Goal: Communication & Community: Answer question/provide support

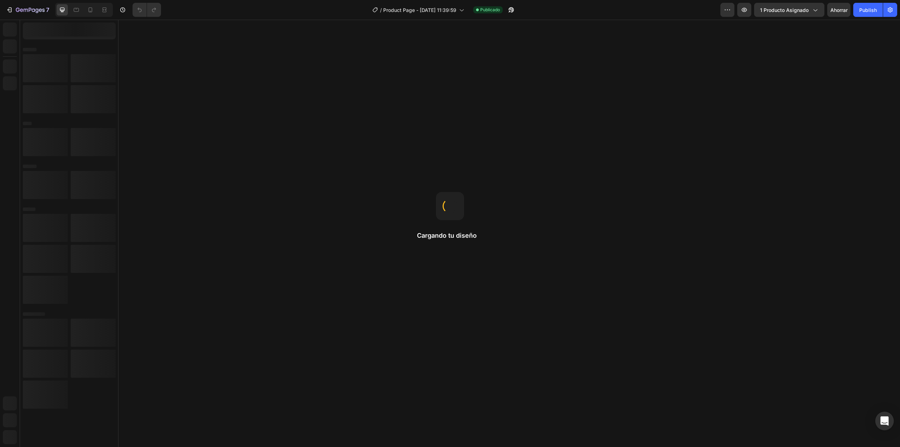
click at [882, 422] on icon "Abrir Intercom Messenger" at bounding box center [884, 420] width 8 height 9
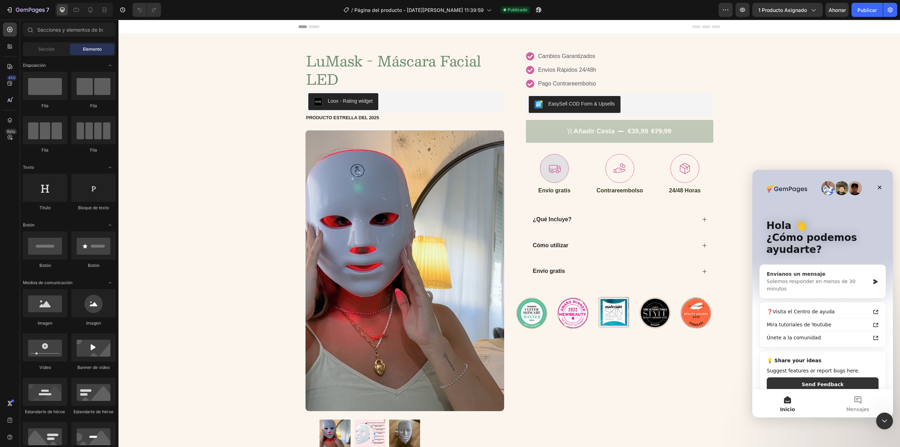
click at [812, 285] on div "Envíanos un mensaje Solemos responder en menos de 30 minutos" at bounding box center [823, 281] width 126 height 33
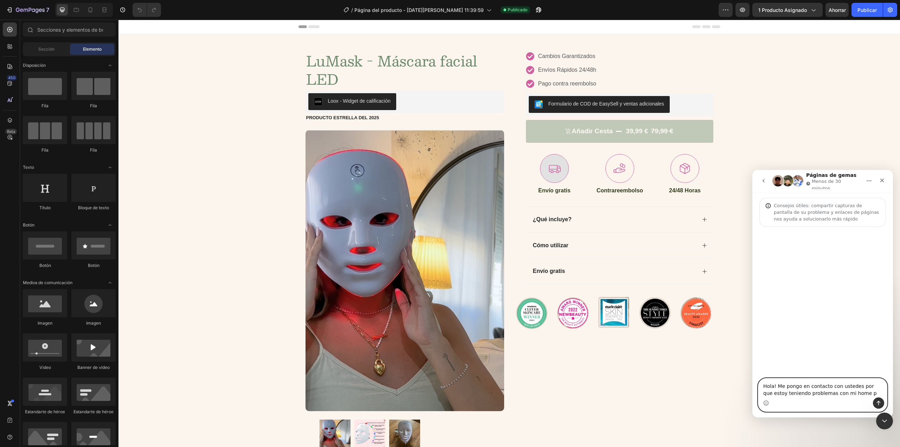
click at [854, 394] on textarea "Hola! Me pongo en contacto con ustedes por que estoy teniendo problemas con mi …" at bounding box center [822, 387] width 129 height 19
type textarea "Hola! Me pongo en contacto con ustedes por que estoy teniendo problemas con mi …"
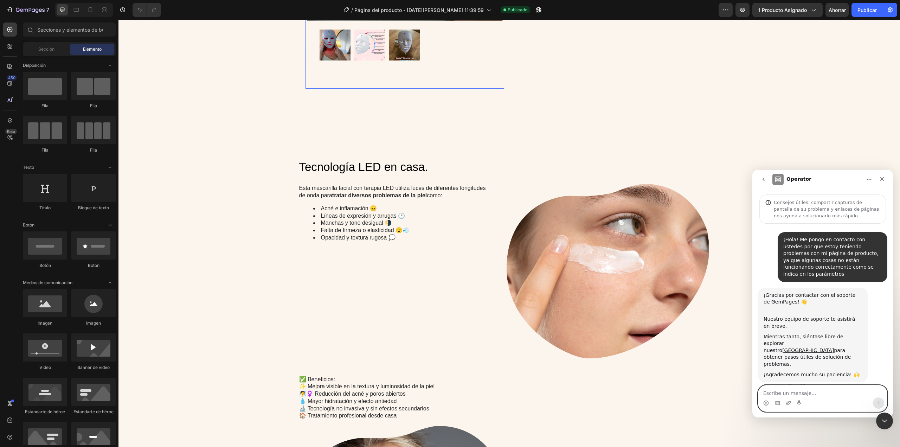
scroll to position [423, 0]
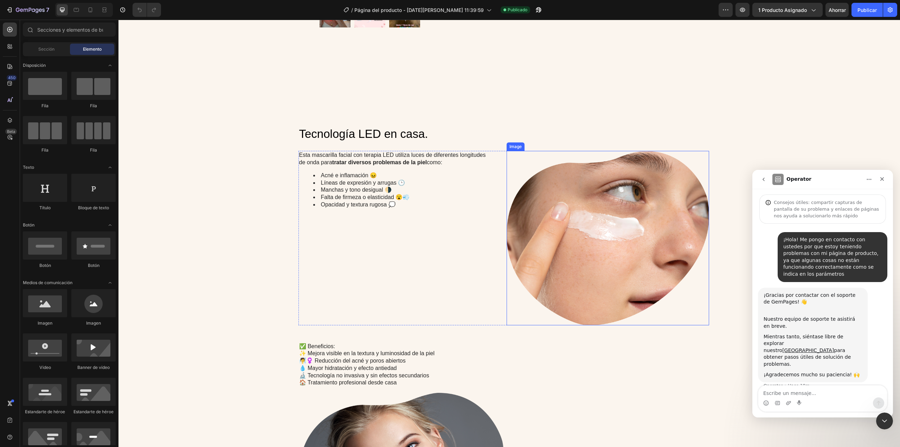
click at [588, 215] on img at bounding box center [607, 238] width 202 height 174
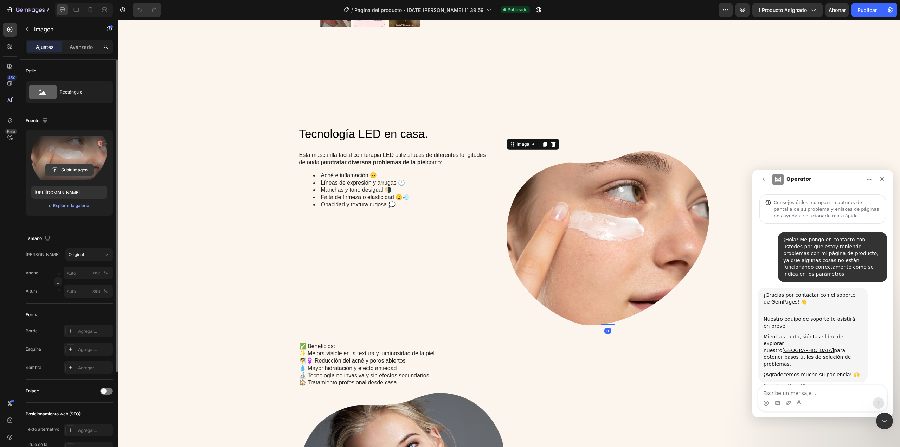
click at [68, 168] on input "file" at bounding box center [69, 170] width 47 height 12
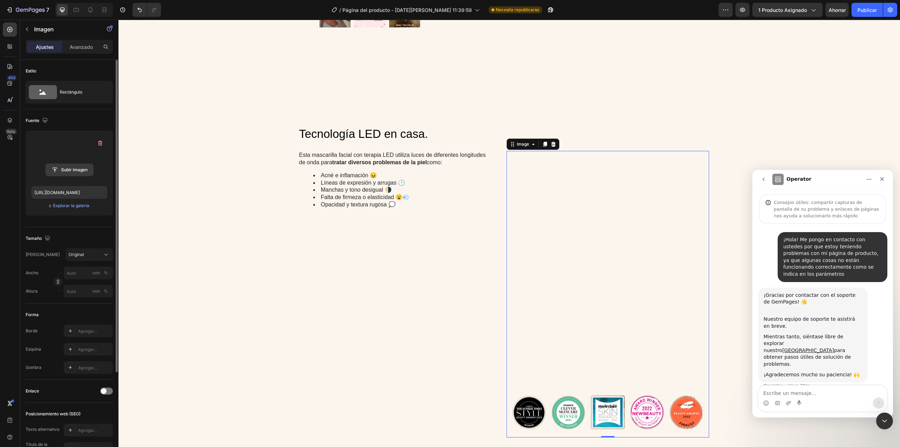
click at [70, 173] on input "file" at bounding box center [69, 170] width 47 height 12
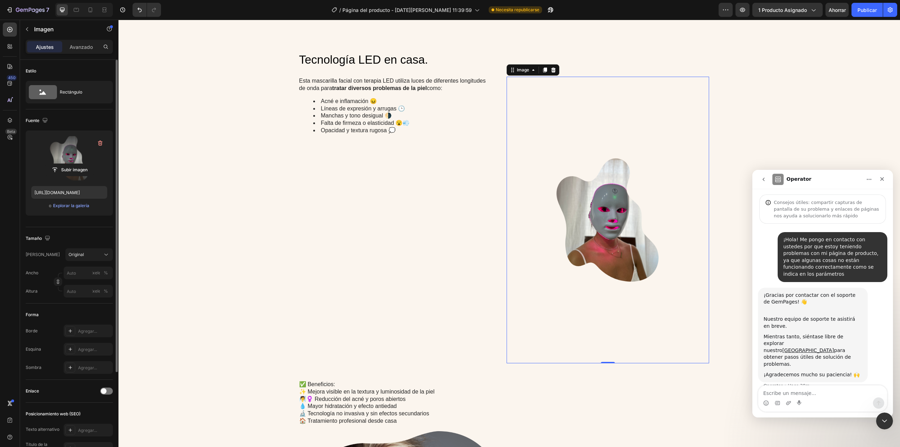
scroll to position [388, 0]
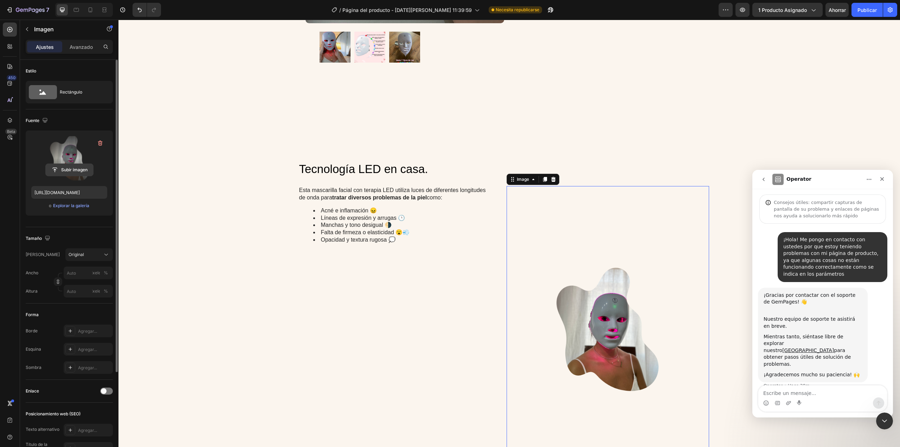
click at [70, 172] on input "file" at bounding box center [69, 170] width 47 height 12
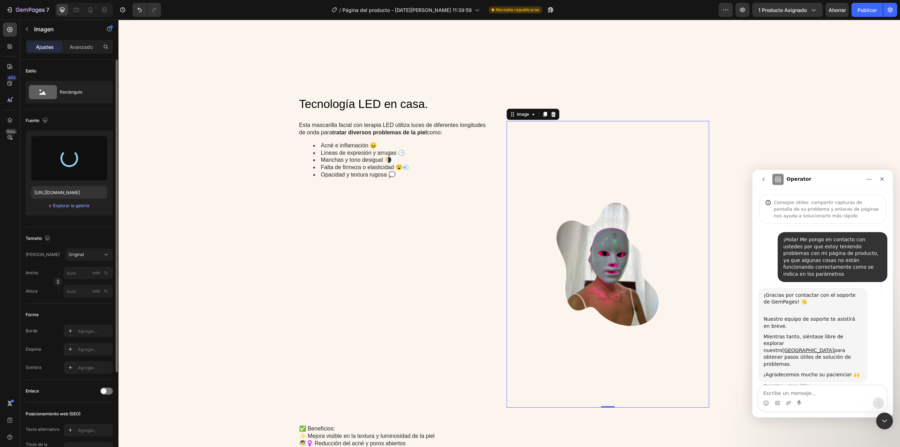
scroll to position [458, 0]
type input "https://cdn.shopify.com/s/files/1/0941/4901/7932/files/gempages_581068944735994…"
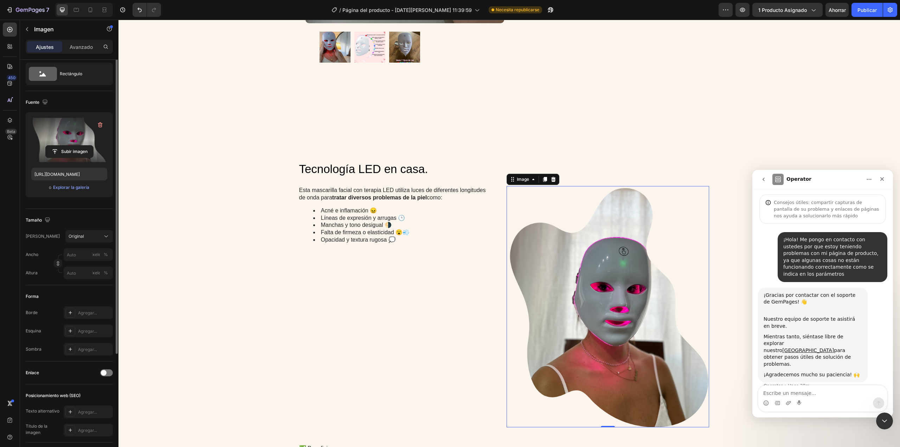
scroll to position [0, 0]
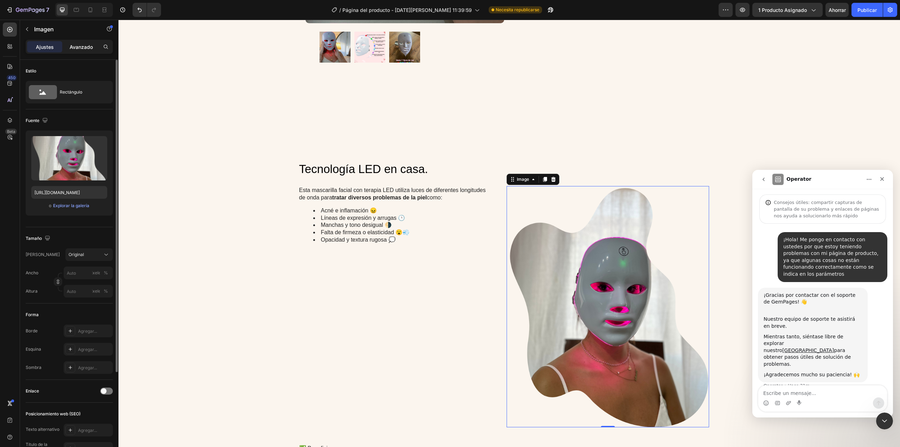
click at [89, 42] on div "Avanzado" at bounding box center [81, 46] width 35 height 11
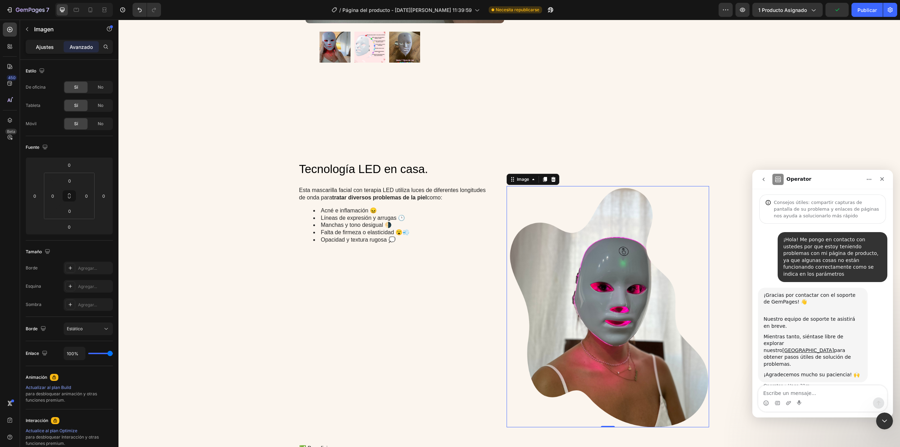
click at [47, 45] on font "Ajustes" at bounding box center [45, 47] width 18 height 6
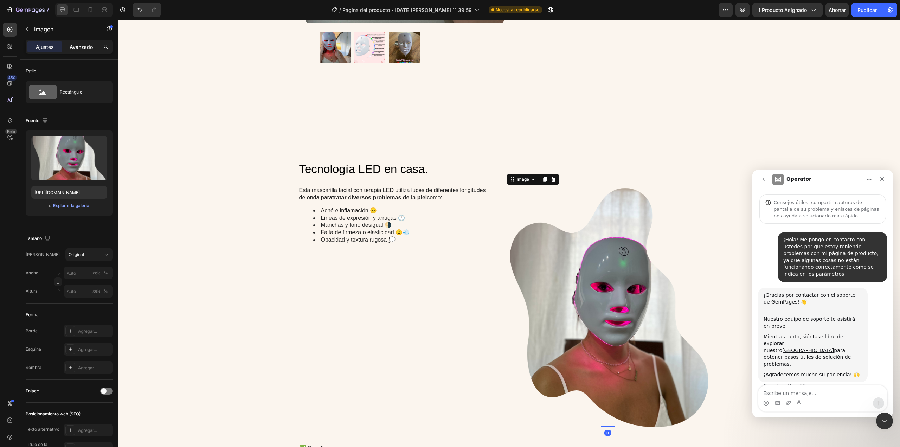
click at [77, 49] on font "Avanzado" at bounding box center [81, 47] width 23 height 6
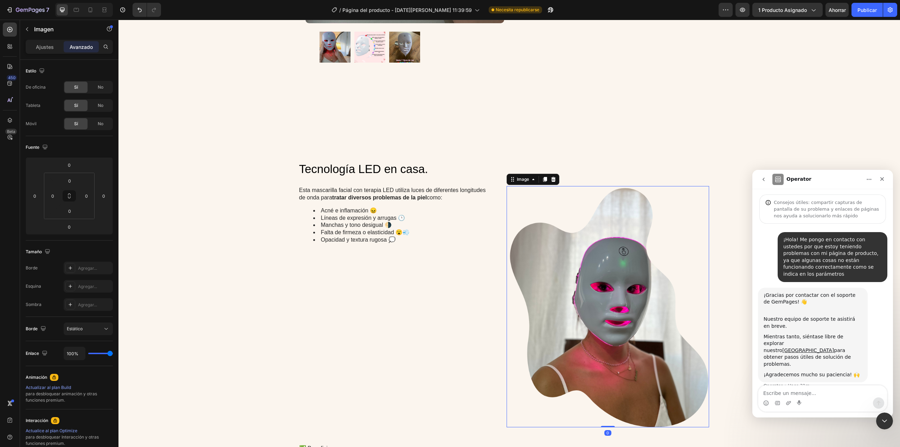
click at [39, 53] on div "Ajustes Avanzado" at bounding box center [69, 47] width 87 height 14
click at [43, 48] on font "Ajustes" at bounding box center [45, 47] width 18 height 6
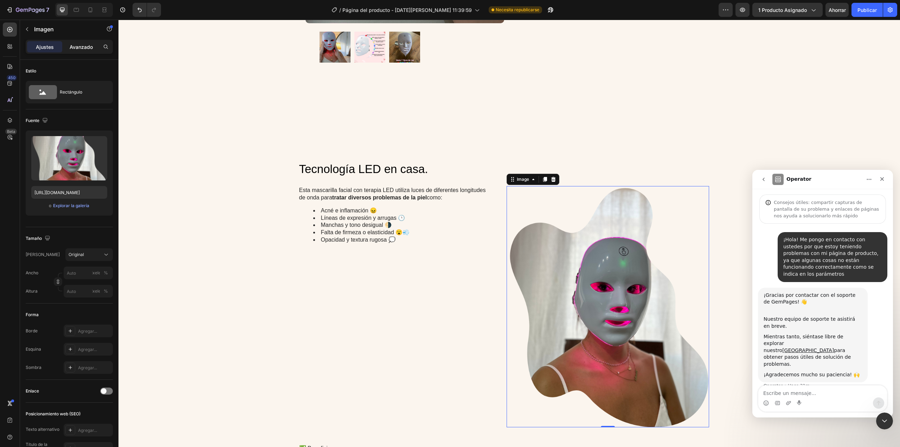
click at [75, 48] on font "Avanzado" at bounding box center [81, 47] width 23 height 6
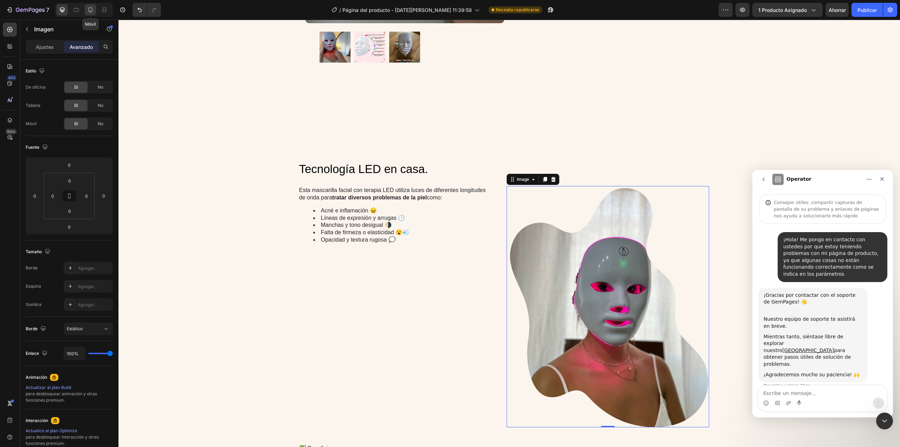
click at [89, 11] on icon at bounding box center [90, 9] width 7 height 7
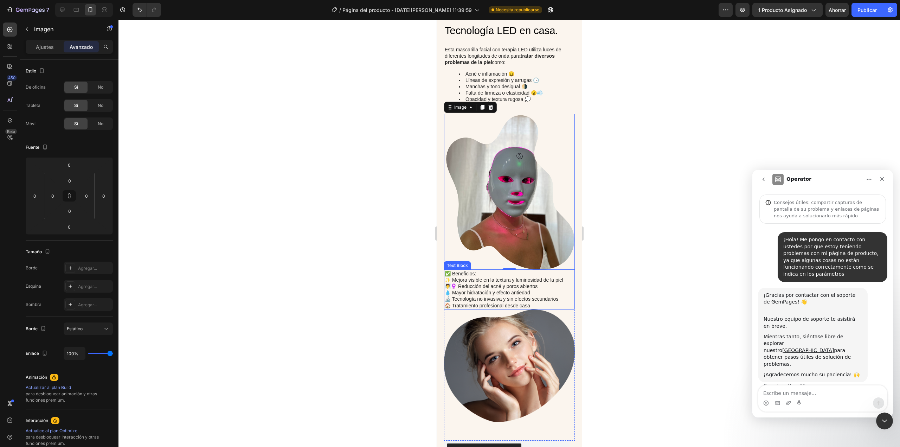
scroll to position [613, 0]
click at [533, 357] on img at bounding box center [509, 366] width 131 height 112
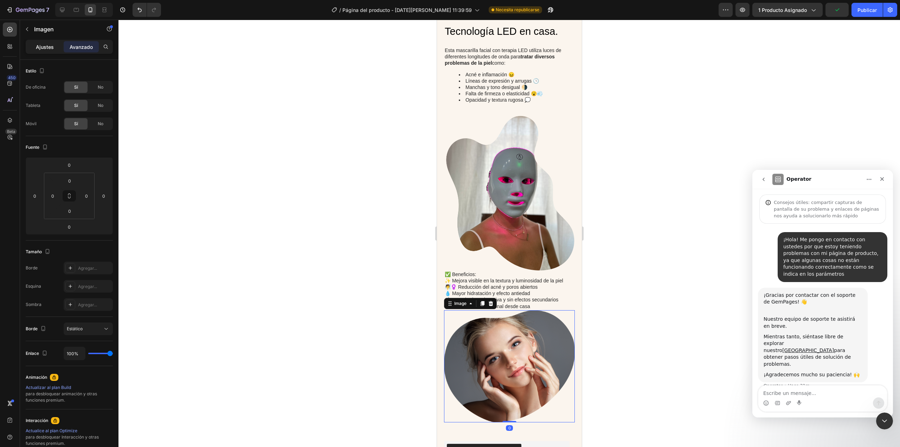
click at [45, 46] on font "Ajustes" at bounding box center [45, 47] width 18 height 6
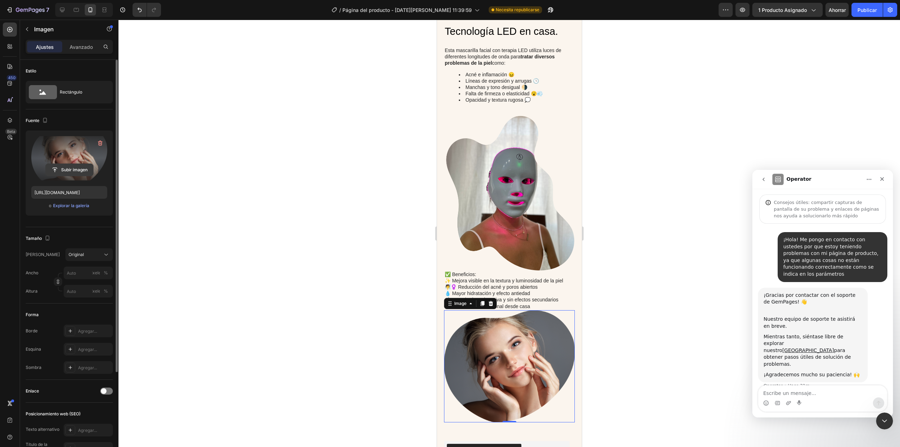
click at [73, 166] on input "file" at bounding box center [69, 170] width 47 height 12
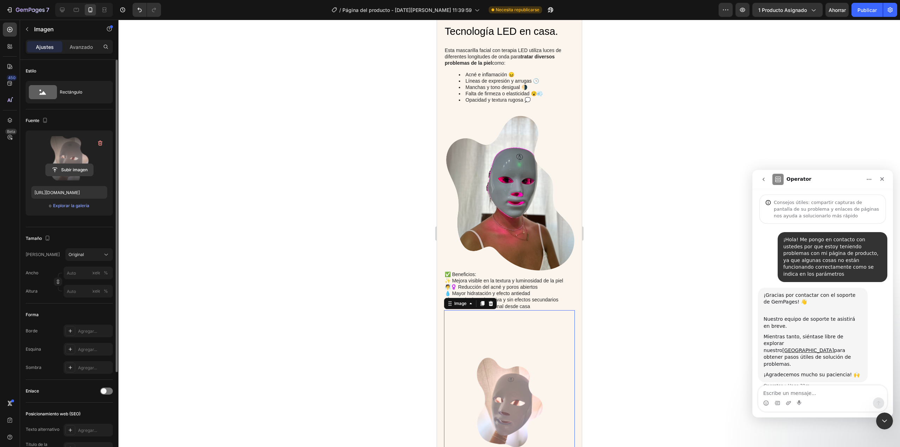
click at [59, 166] on input "file" at bounding box center [69, 170] width 47 height 12
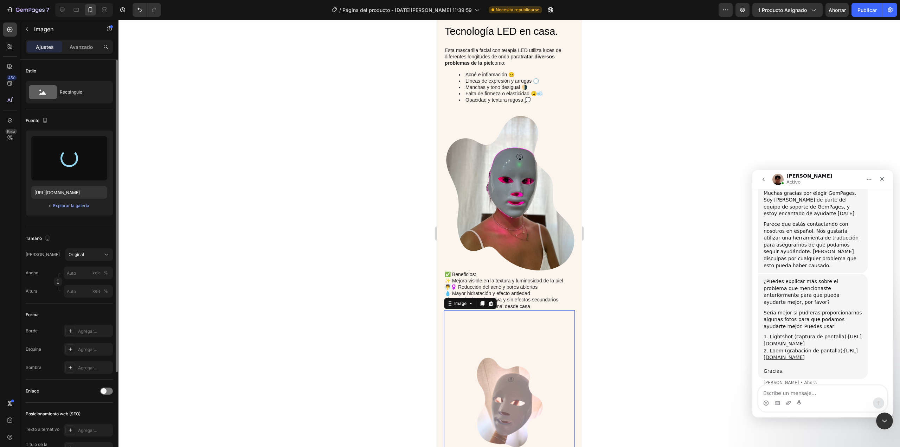
scroll to position [230, 0]
type input "https://cdn.shopify.com/s/files/1/0941/4901/7932/files/gempages_581068944735994…"
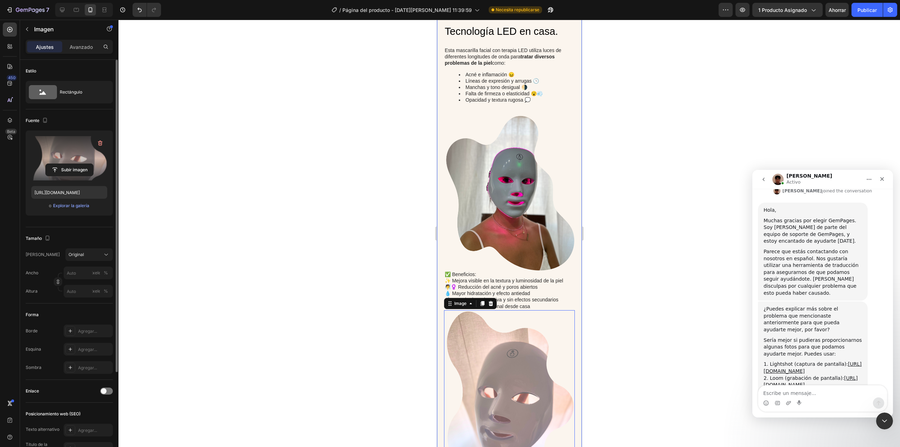
scroll to position [203, 0]
click at [788, 392] on textarea "Escribe un mensaje..." at bounding box center [822, 391] width 129 height 12
type textarea "l"
type textarea "[PERSON_NAME], intentaré ser claro para la traducción, gracias."
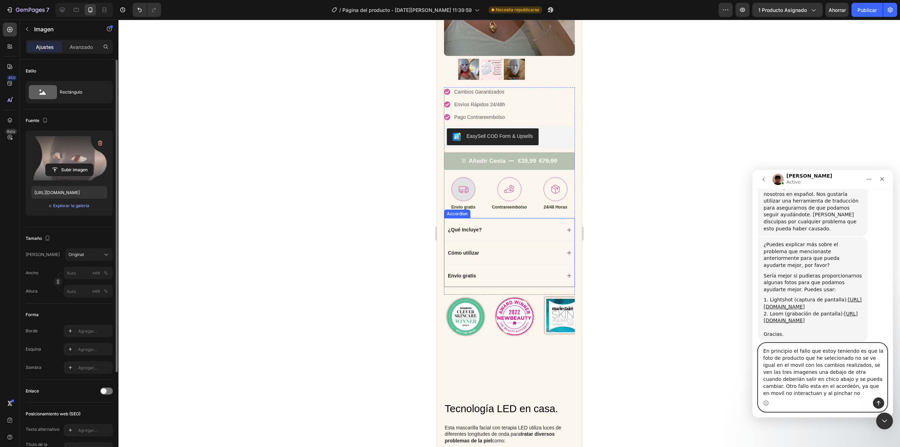
scroll to position [273, 0]
type textarea "En principio el fallo que estoy teniendo es que la foto de producto que he sele…"
click at [879, 405] on icon "Enviar un mensaje…" at bounding box center [879, 403] width 6 height 6
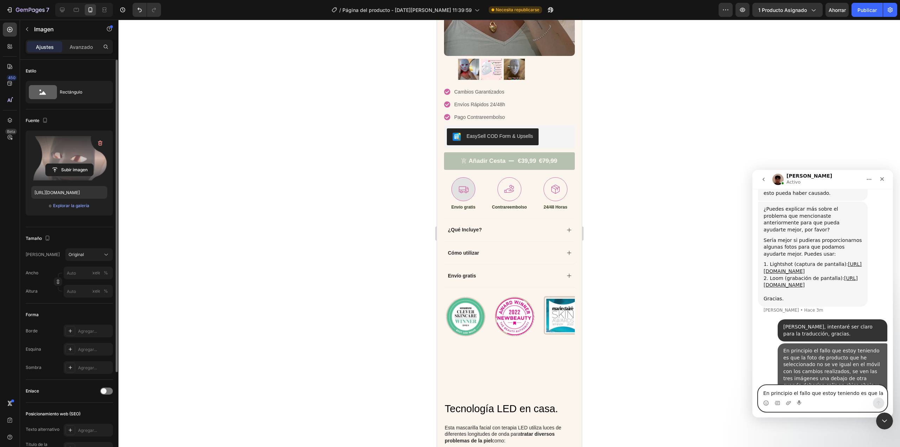
scroll to position [302, 0]
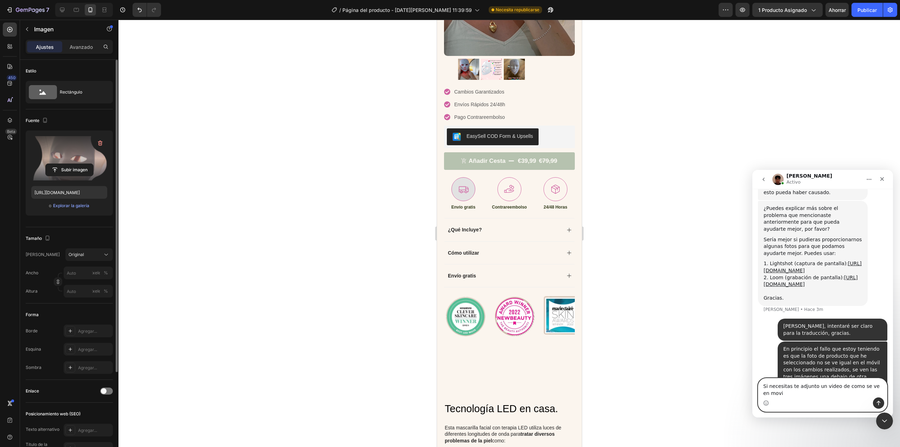
type textarea "Si necesitas te adjunto un video de como se ve en movil"
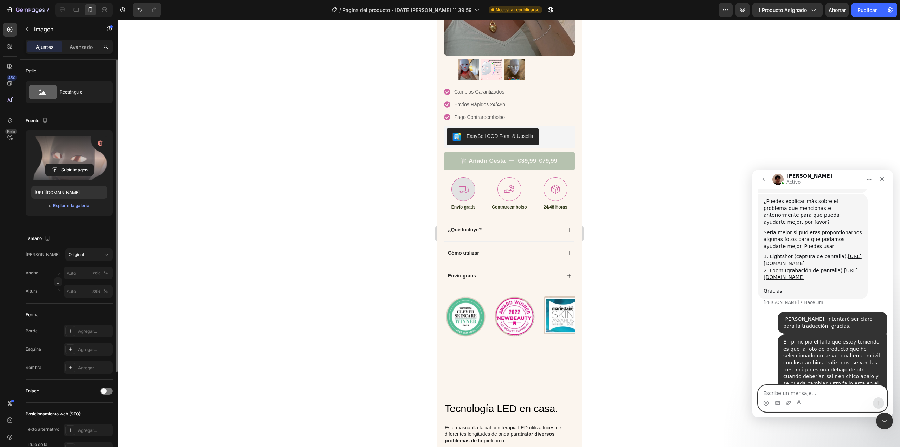
scroll to position [325, 0]
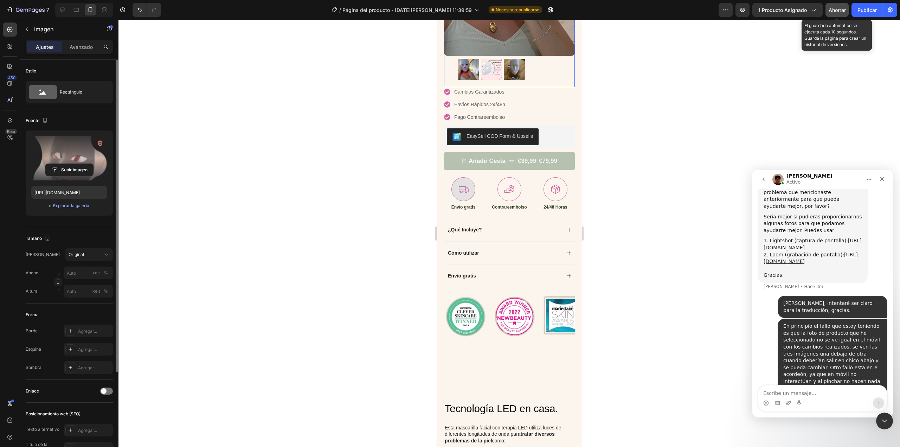
click at [844, 10] on font "Ahorrar" at bounding box center [836, 10] width 17 height 6
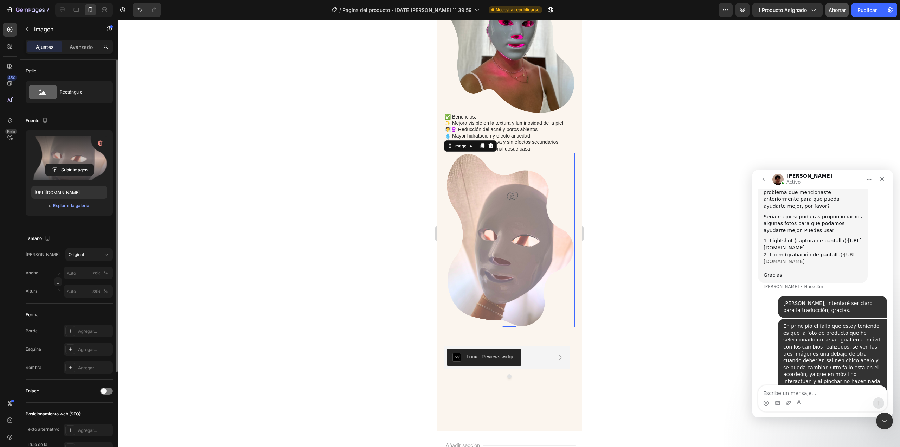
click at [788, 252] on link "[URL][DOMAIN_NAME]" at bounding box center [810, 258] width 94 height 13
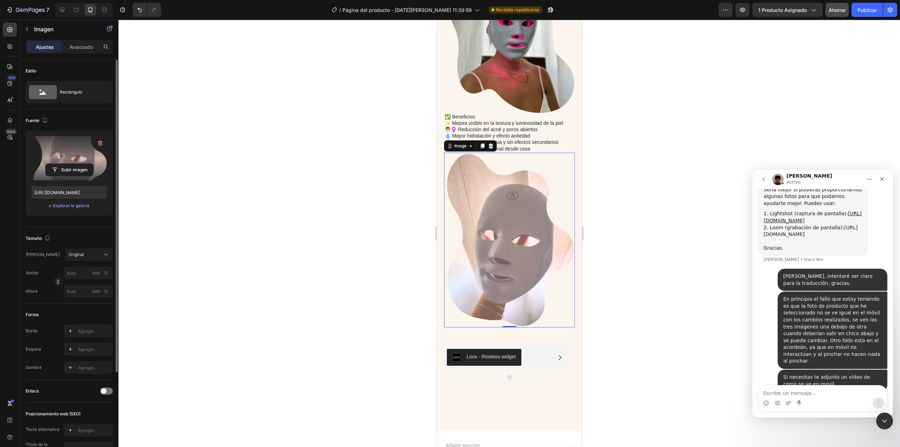
scroll to position [373, 0]
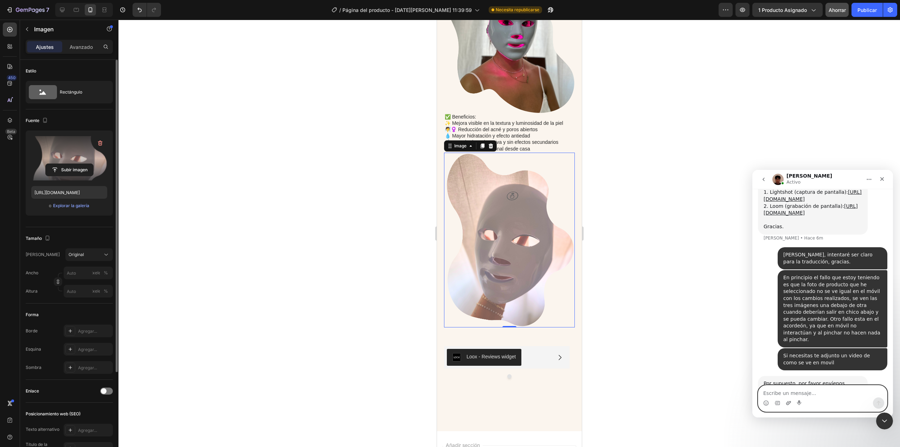
click at [790, 403] on icon "Adjuntar un archivo" at bounding box center [789, 403] width 6 height 6
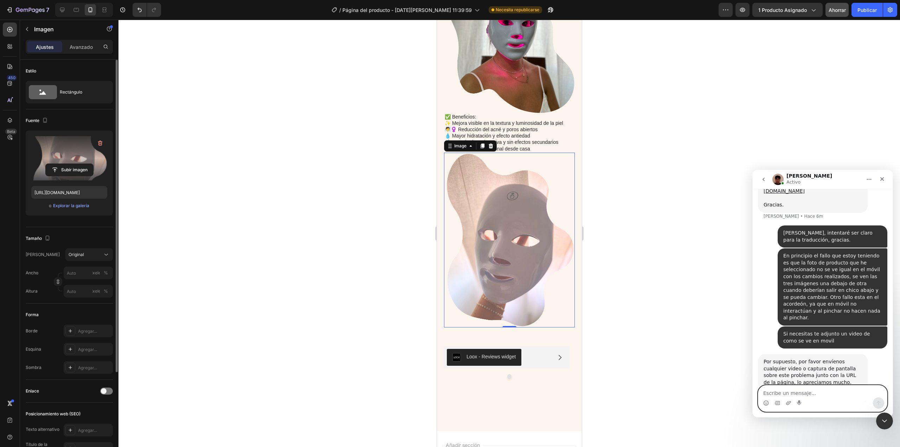
paste textarea "[URL][DOMAIN_NAME]"
type textarea "[URL][DOMAIN_NAME]"
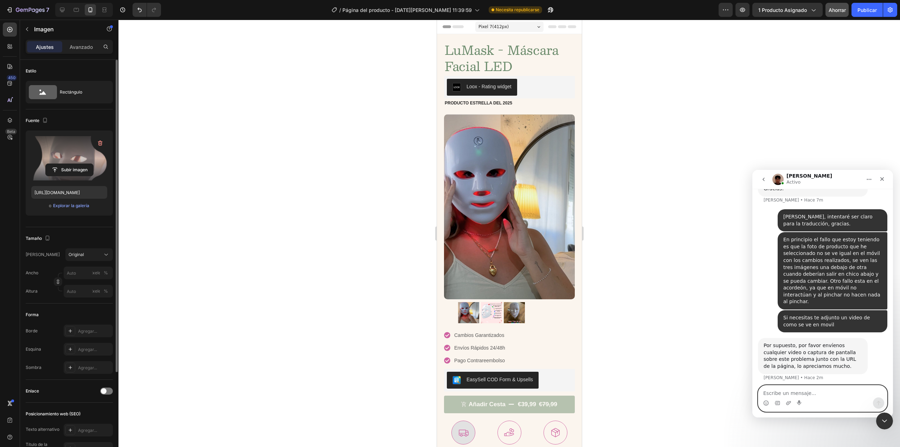
scroll to position [438, 0]
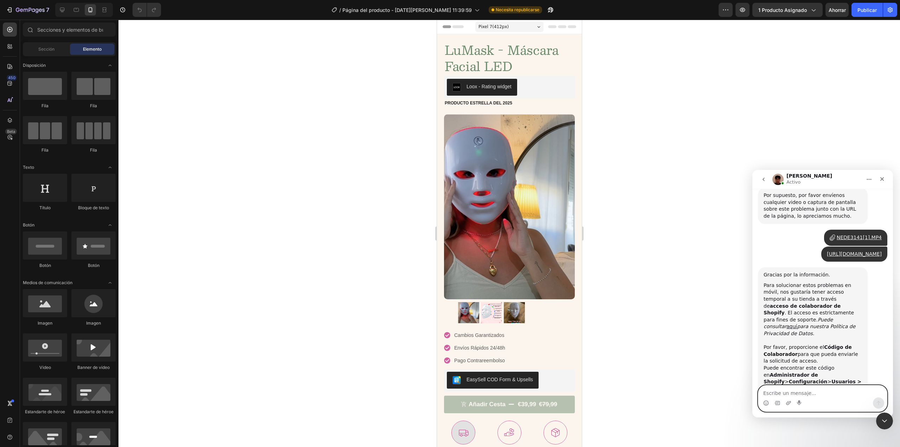
scroll to position [559, 0]
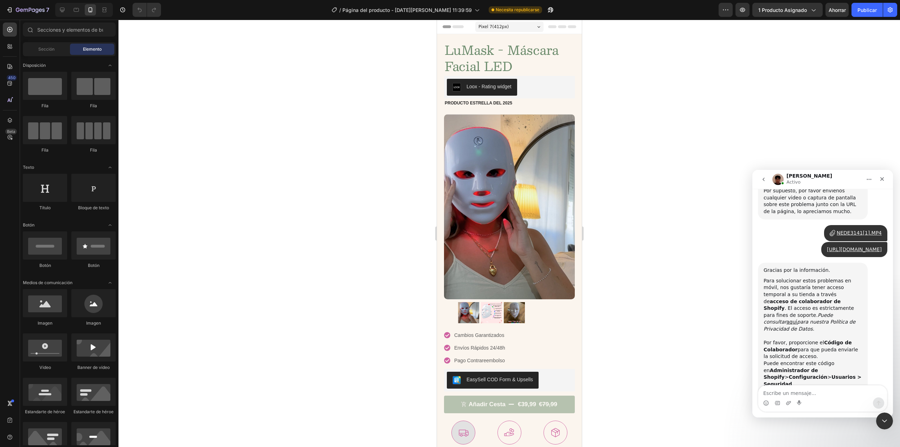
click at [790, 387] on img "Kyle dice…" at bounding box center [810, 405] width 94 height 37
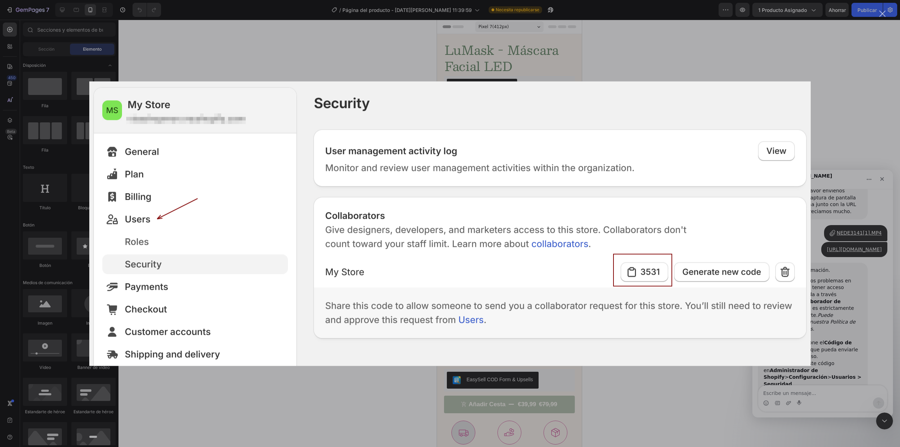
scroll to position [0, 0]
click at [770, 166] on img "Cerrar" at bounding box center [449, 223] width 721 height 284
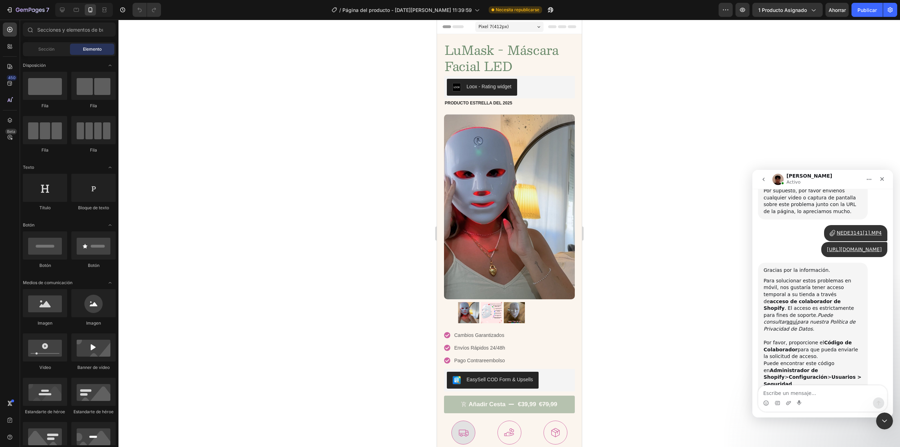
click at [833, 387] on img "Kyle dice…" at bounding box center [810, 405] width 94 height 37
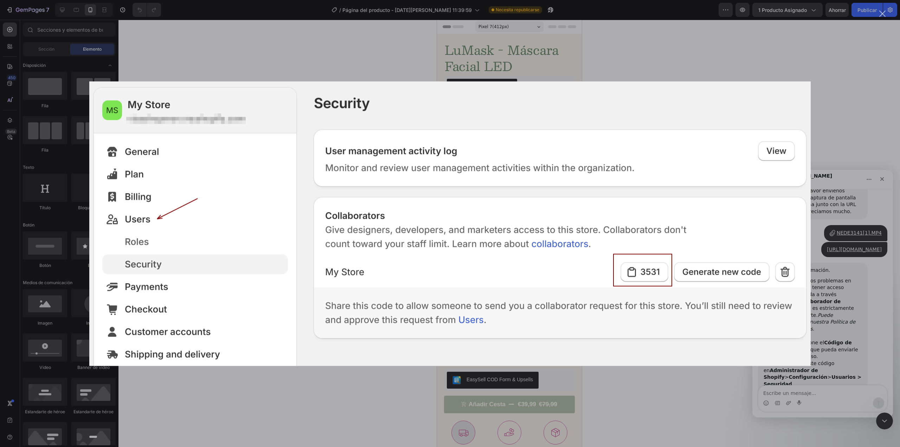
click at [607, 243] on img "Cerrar" at bounding box center [449, 223] width 721 height 284
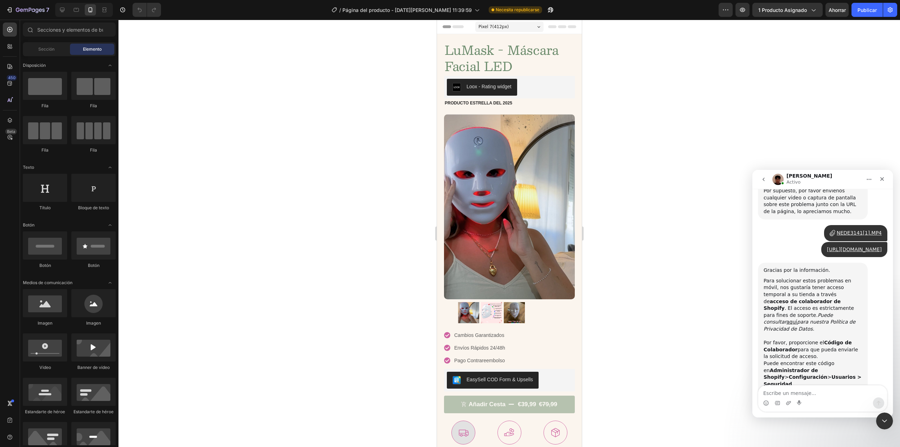
click at [790, 387] on img "Kyle dice…" at bounding box center [810, 405] width 94 height 37
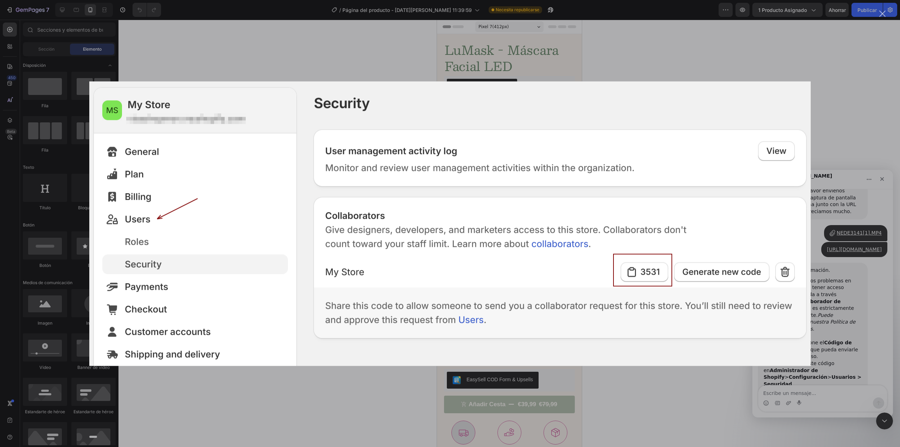
click at [819, 72] on div "Intercom Messenger" at bounding box center [450, 223] width 900 height 447
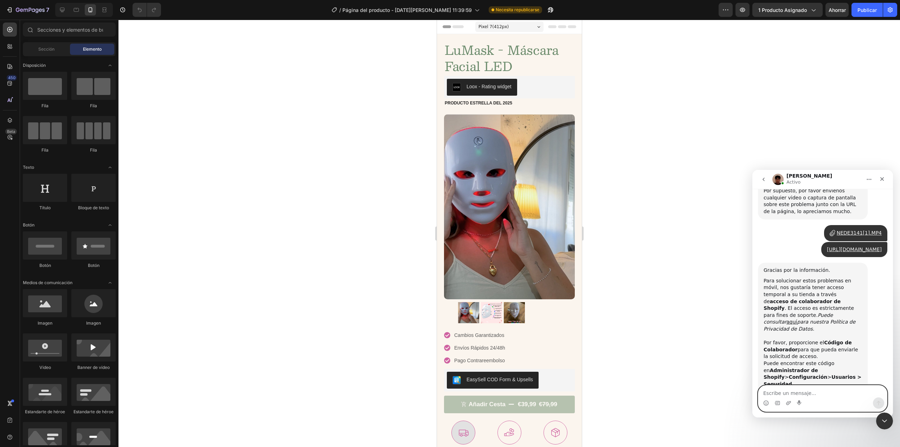
click at [781, 388] on textarea "Escribe un mensaje..." at bounding box center [822, 391] width 129 height 12
type textarea "vale dame un segundo"
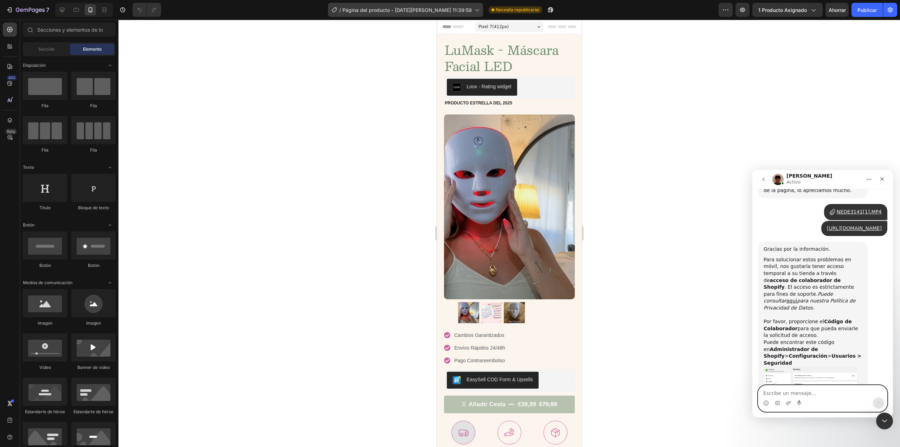
scroll to position [607, 0]
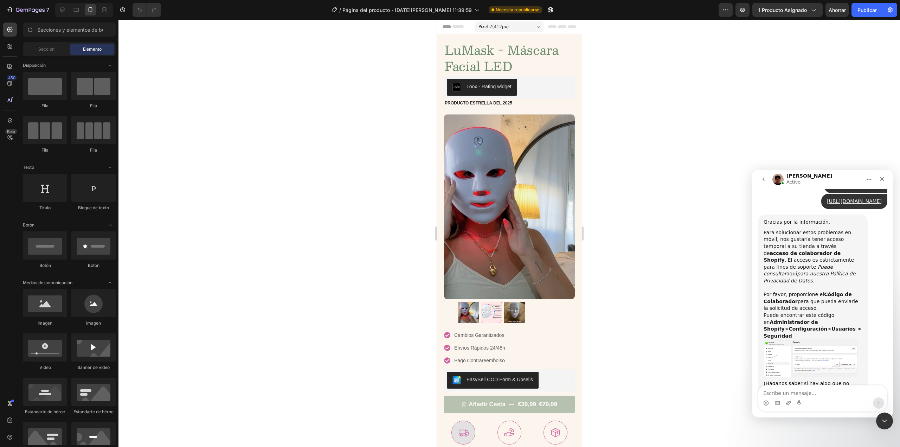
click at [806, 339] on img "Kyle dice…" at bounding box center [810, 357] width 94 height 37
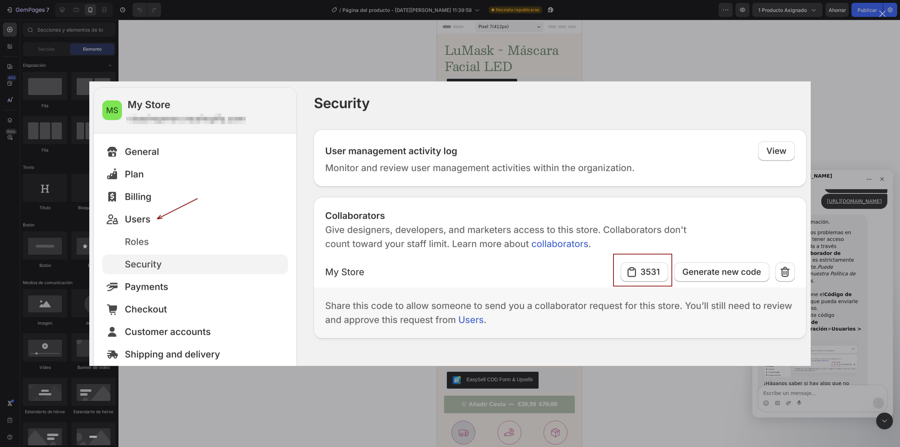
scroll to position [628, 0]
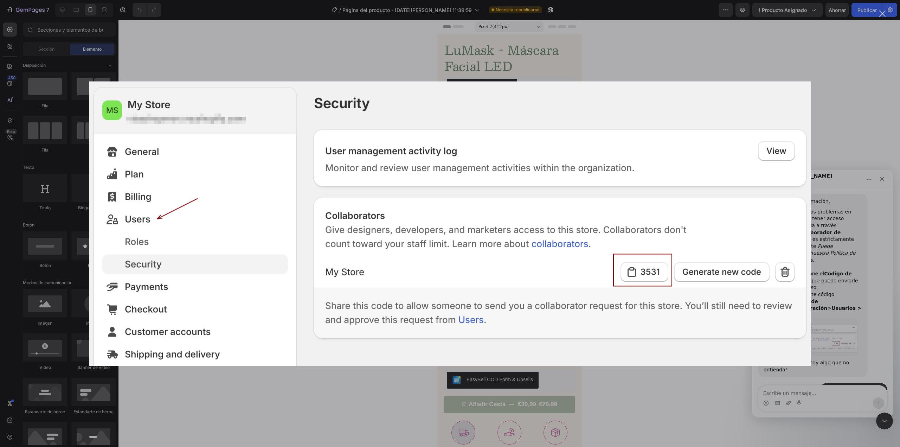
click at [795, 67] on div "Intercom Messenger" at bounding box center [450, 223] width 900 height 447
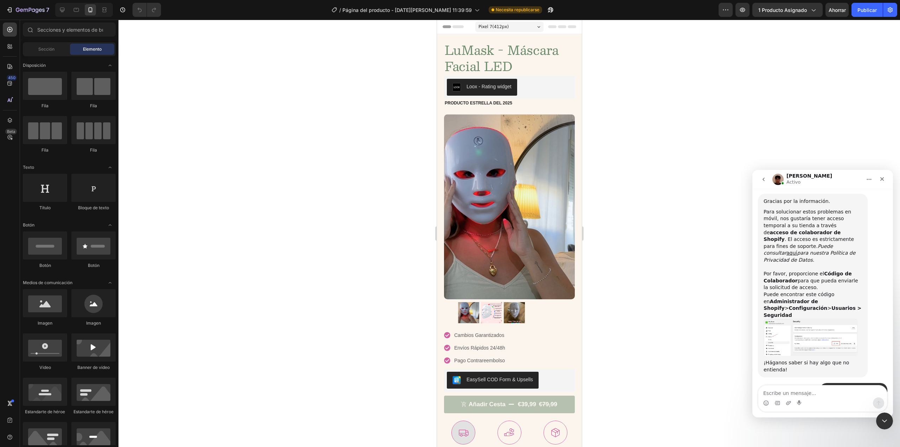
click at [813, 318] on img "Kyle dice…" at bounding box center [810, 336] width 94 height 37
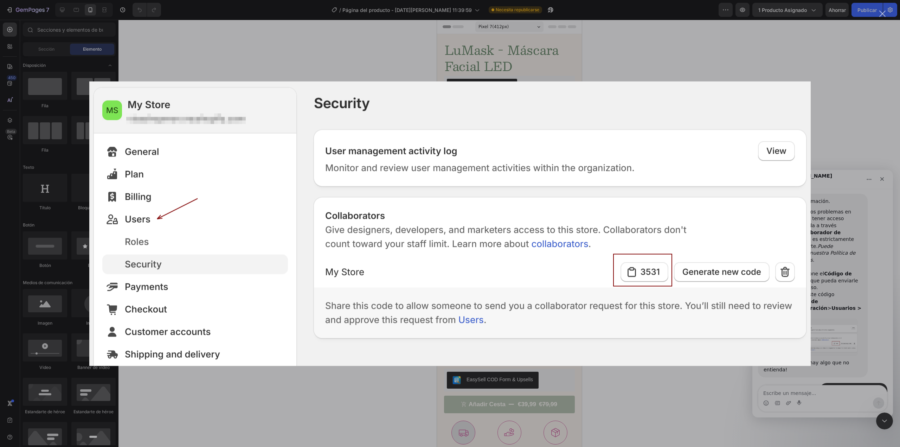
click at [823, 71] on div "Intercom Messenger" at bounding box center [450, 223] width 900 height 447
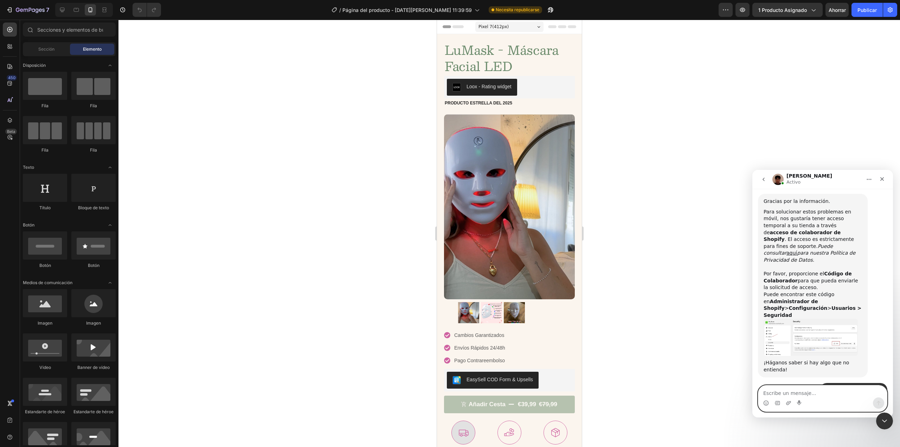
click at [811, 393] on textarea "Escribe un mensaje..." at bounding box center [822, 391] width 129 height 12
paste textarea "8689"
type textarea "8689"
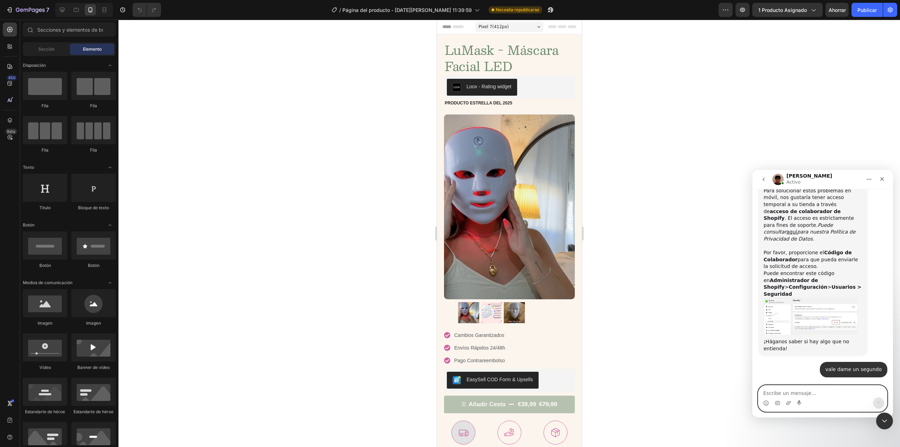
scroll to position [622, 0]
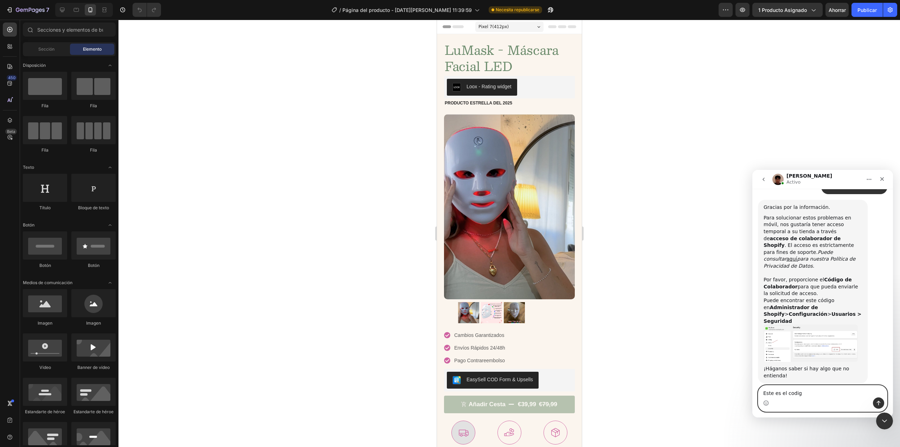
type textarea "Este es el codigo"
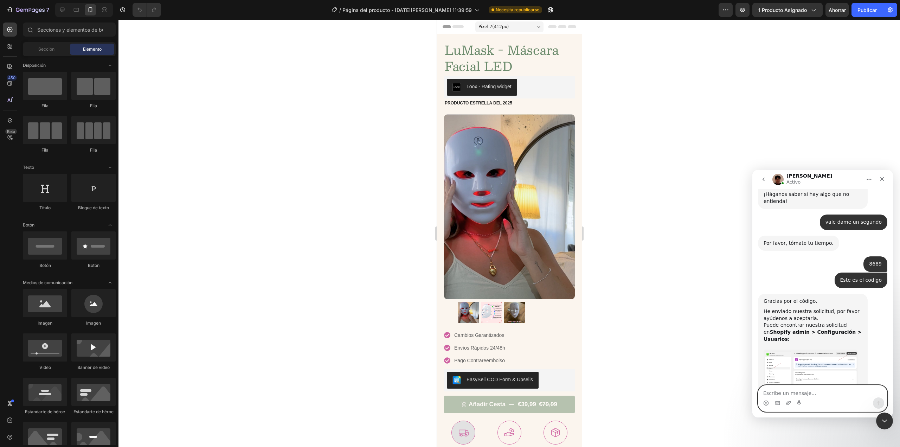
scroll to position [789, 0]
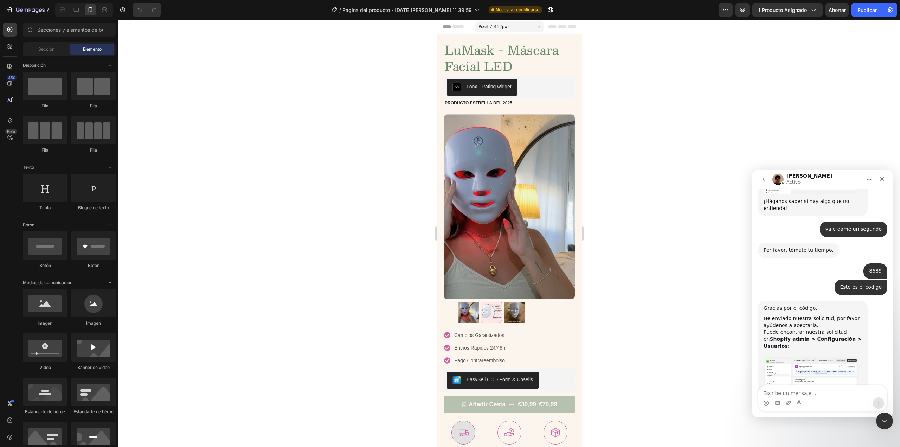
click at [793, 356] on img "Kyle dice…" at bounding box center [810, 376] width 94 height 41
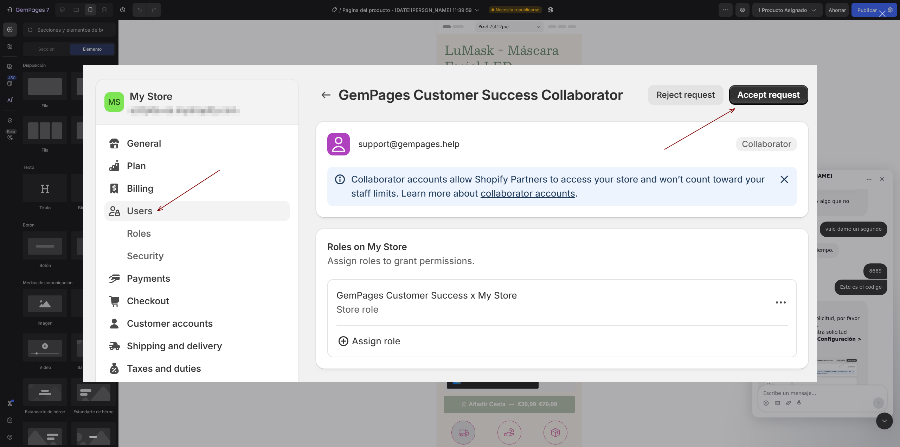
click at [834, 118] on div "Intercom Messenger" at bounding box center [450, 223] width 900 height 447
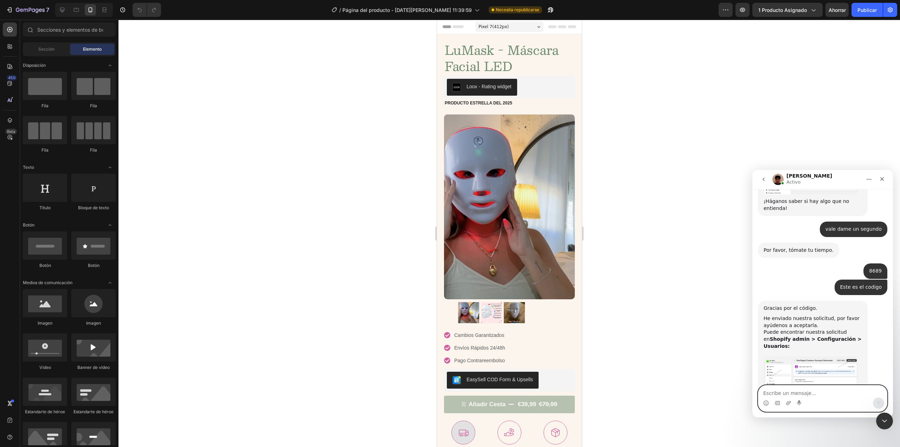
click at [817, 395] on textarea "Escribe un mensaje..." at bounding box center [822, 391] width 129 height 12
type textarea "Ya está aceptada"
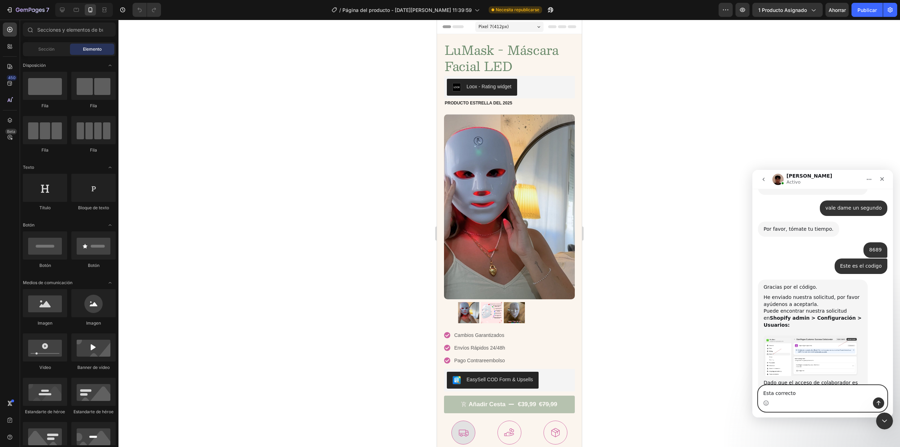
type textarea "Esta correcto?"
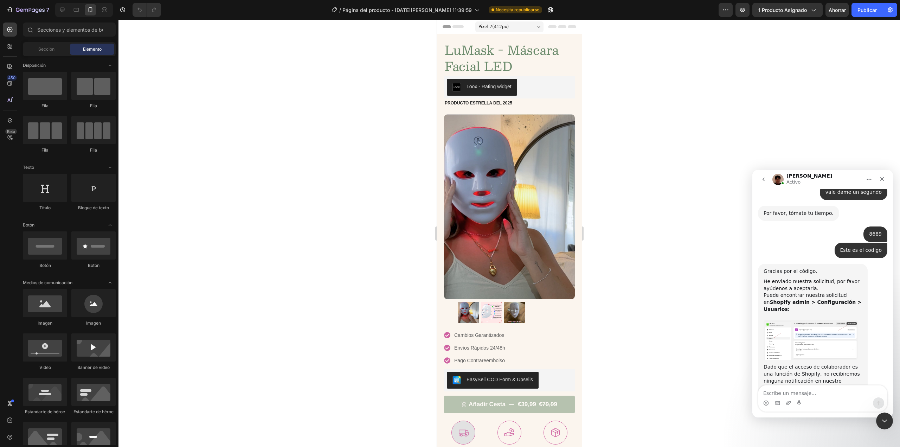
click at [808, 319] on img "Kyle dice…" at bounding box center [810, 339] width 94 height 41
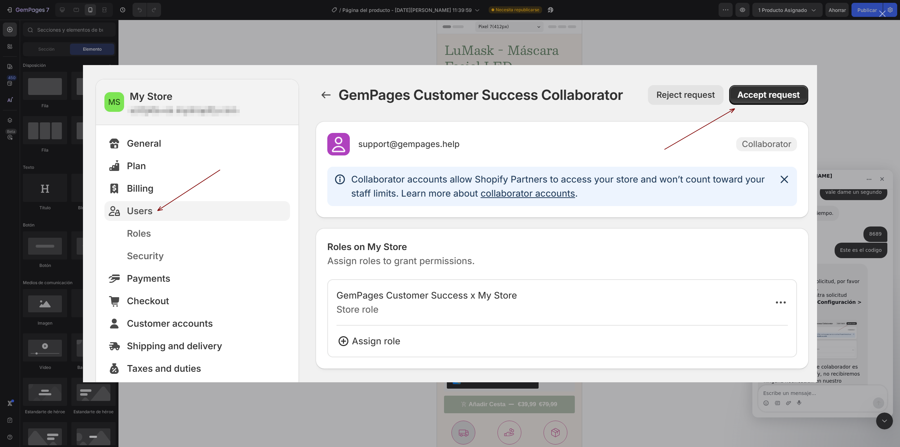
scroll to position [853, 0]
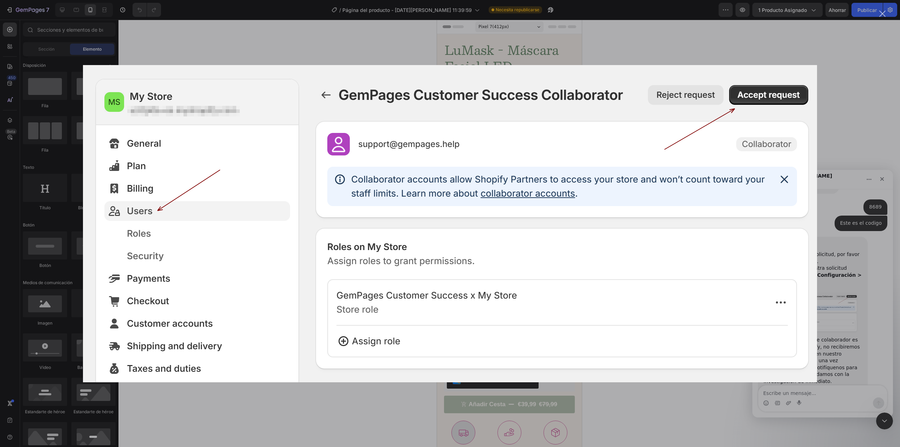
click at [630, 258] on img "Cerrar" at bounding box center [450, 223] width 734 height 317
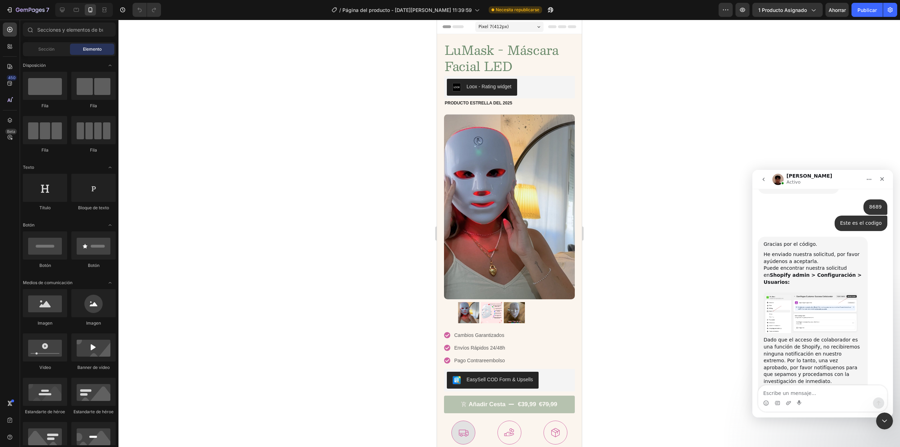
click at [818, 292] on img "Kyle dice…" at bounding box center [810, 312] width 94 height 41
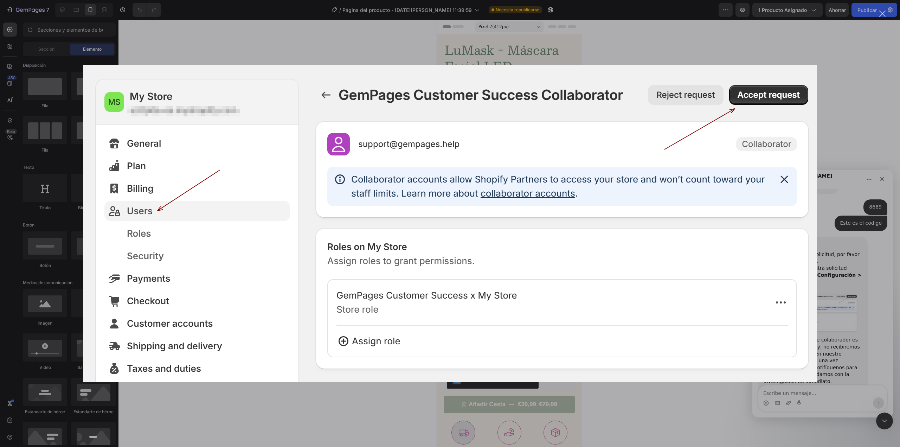
drag, startPoint x: 769, startPoint y: 54, endPoint x: 766, endPoint y: 54, distance: 3.9
click at [766, 54] on div "Intercom Messenger" at bounding box center [450, 223] width 900 height 447
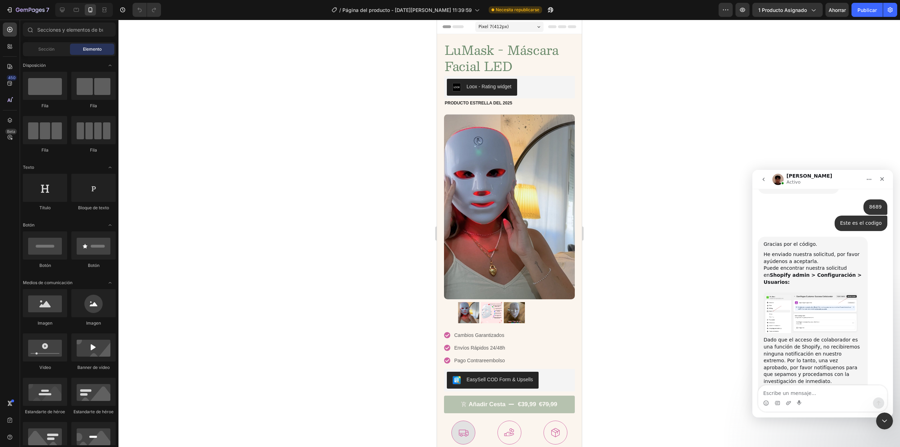
scroll to position [854, 0]
click at [812, 392] on textarea "Escribe un mensaje..." at bounding box center [822, 391] width 129 height 12
type textarea "Genial, gracias"
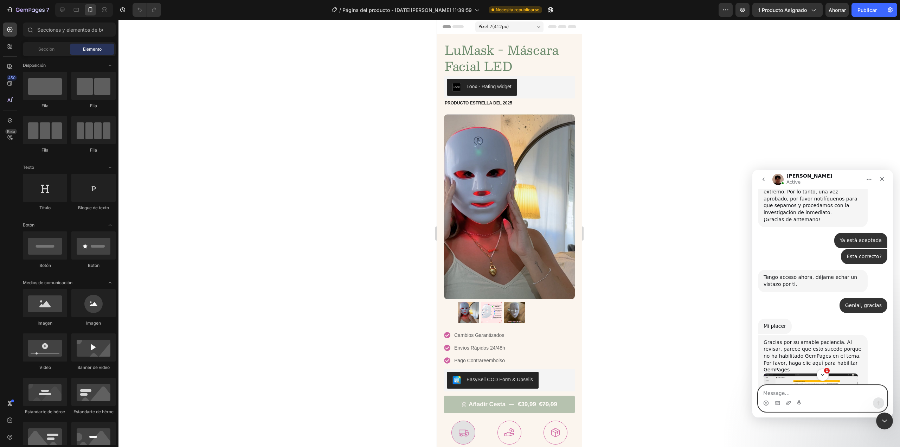
scroll to position [1065, 0]
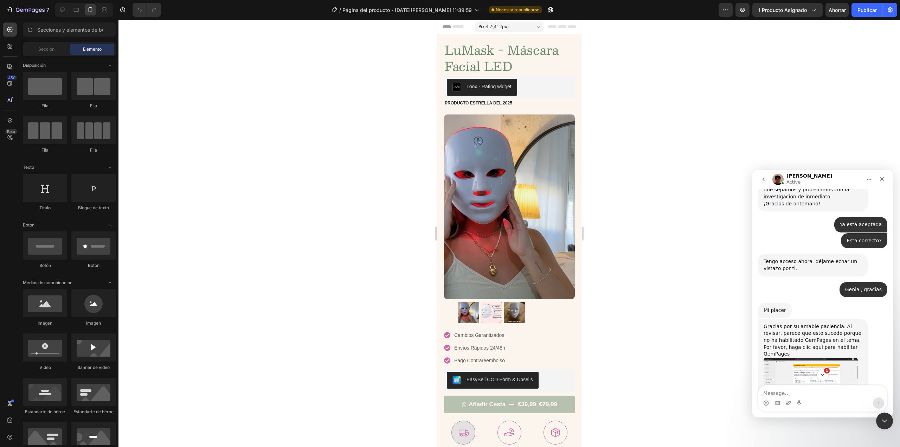
click at [818, 357] on img "Kyle dice…" at bounding box center [810, 378] width 94 height 43
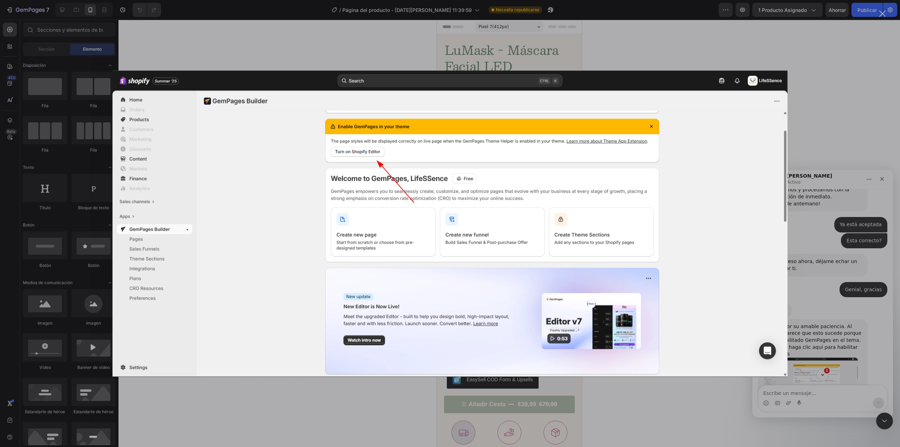
click at [788, 207] on div "Intercom Messenger" at bounding box center [450, 223] width 900 height 447
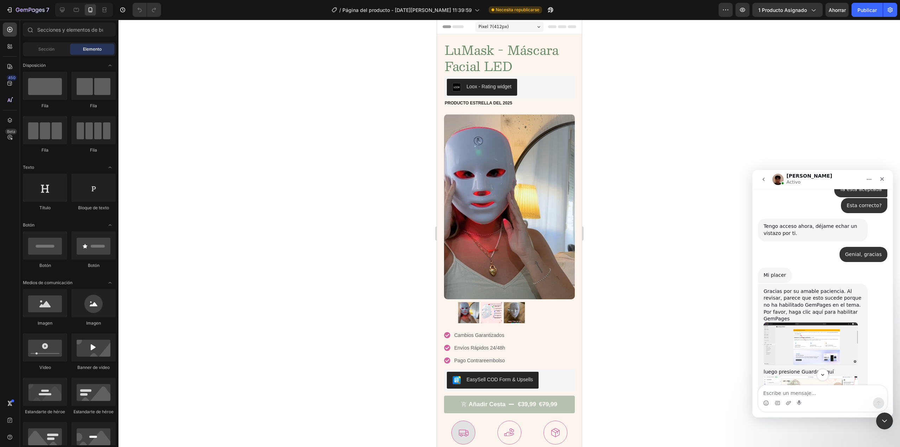
scroll to position [1073, 0]
click at [811, 375] on img "Kyle dice…" at bounding box center [810, 396] width 94 height 43
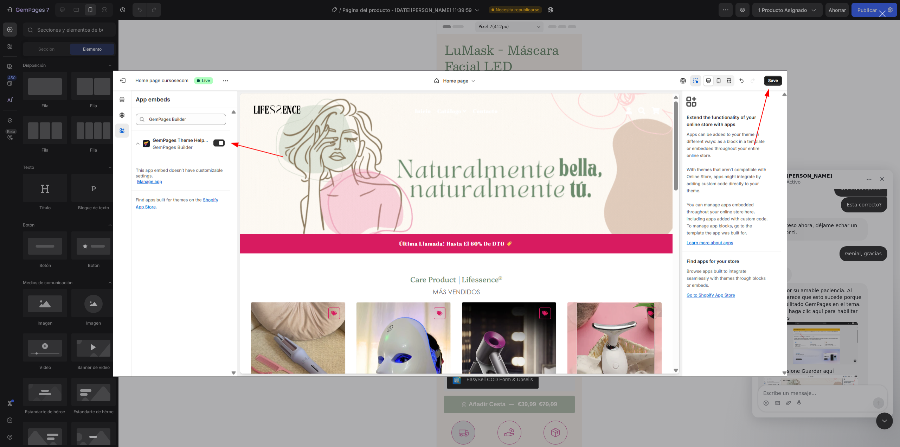
scroll to position [0, 0]
click at [823, 68] on div "Intercom Messenger" at bounding box center [450, 223] width 900 height 447
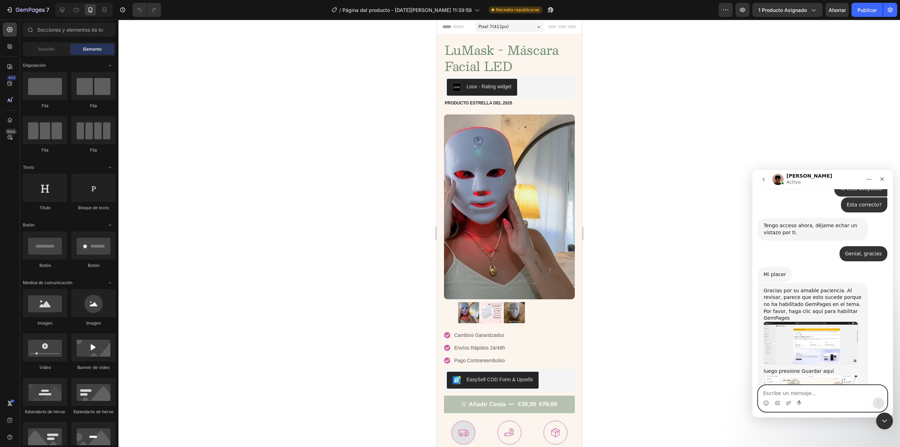
click at [788, 395] on textarea "Escribe un mensaje..." at bounding box center [822, 391] width 129 height 12
type textarea "Sii! Funciona"
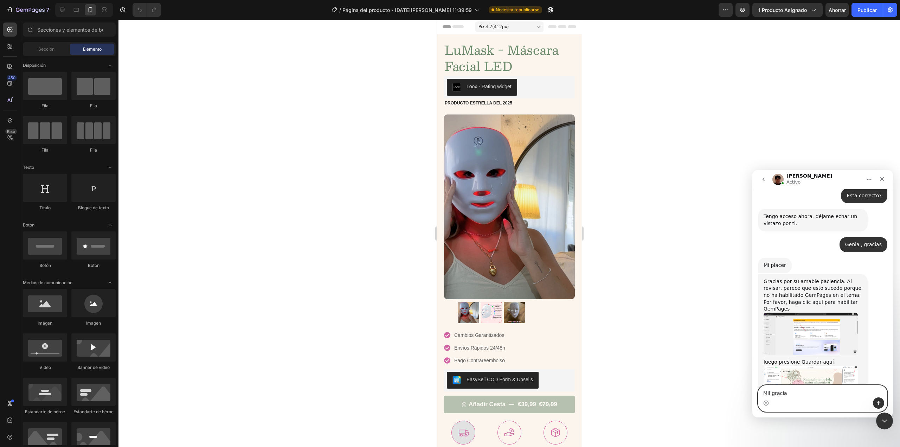
type textarea "Mil gracias"
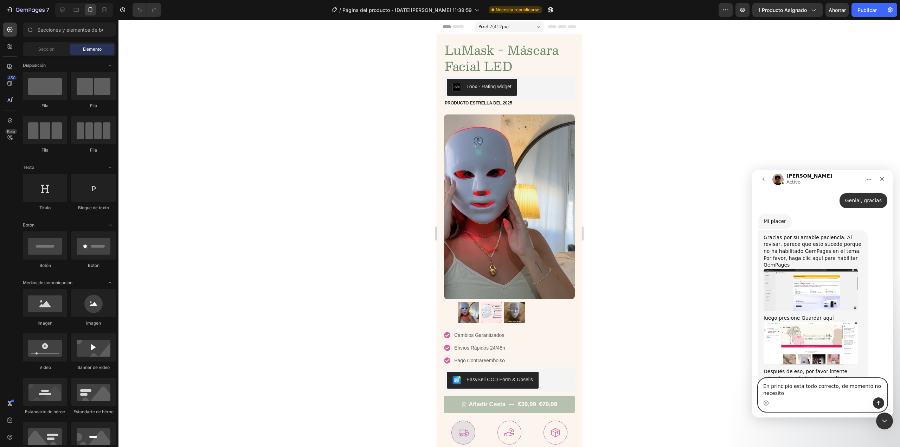
scroll to position [1134, 0]
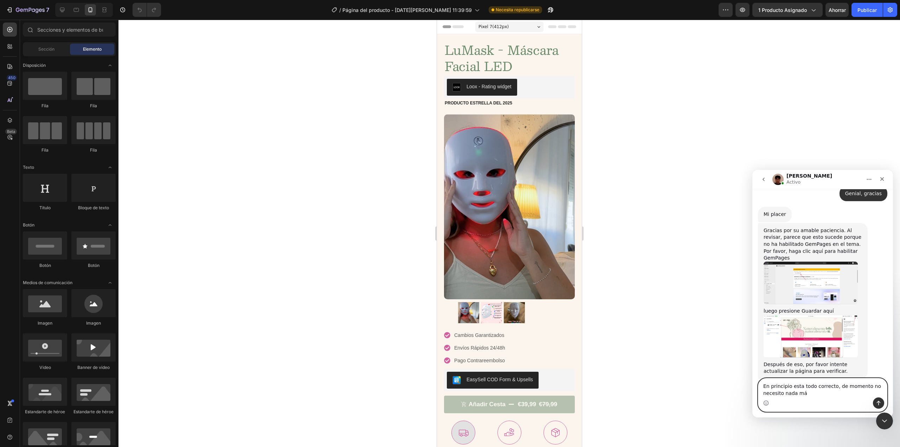
type textarea "En principio esta todo correcto, de momento no necesito nada más"
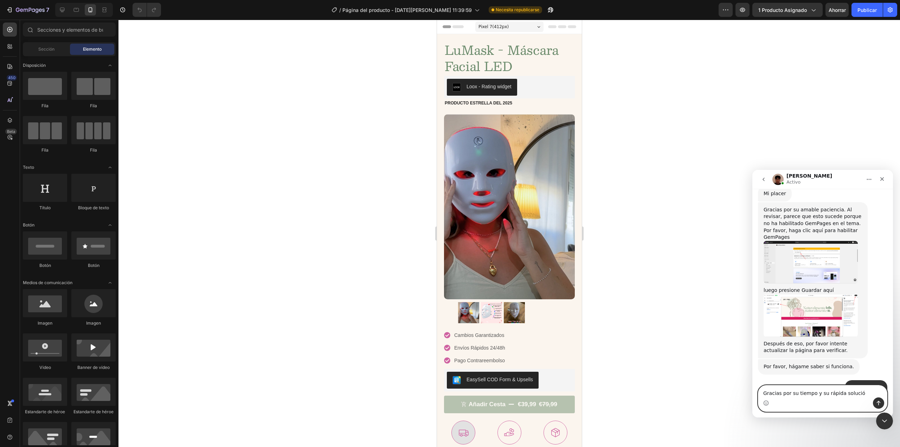
type textarea "Gracias por su tiempo y su rápida solución"
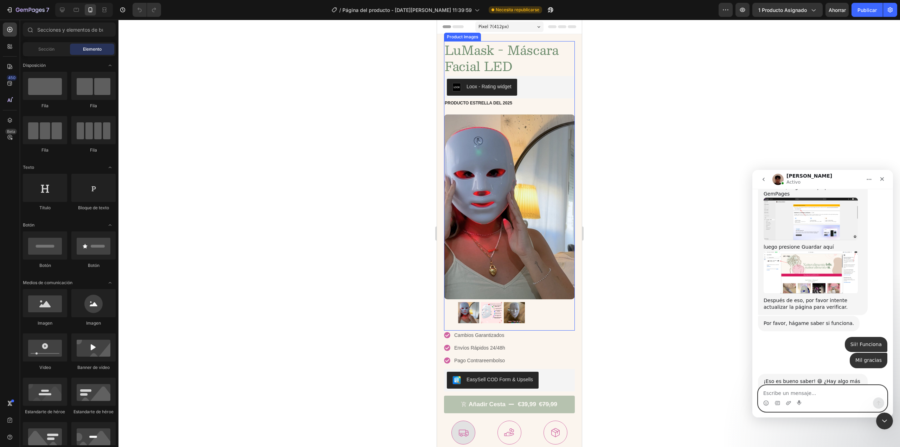
scroll to position [1267, 0]
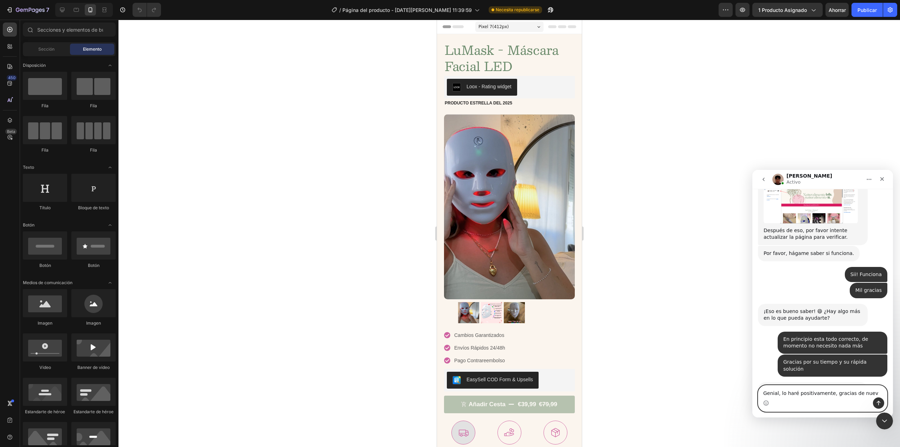
type textarea "Genial, lo haré positivamente, gracias de nuevo"
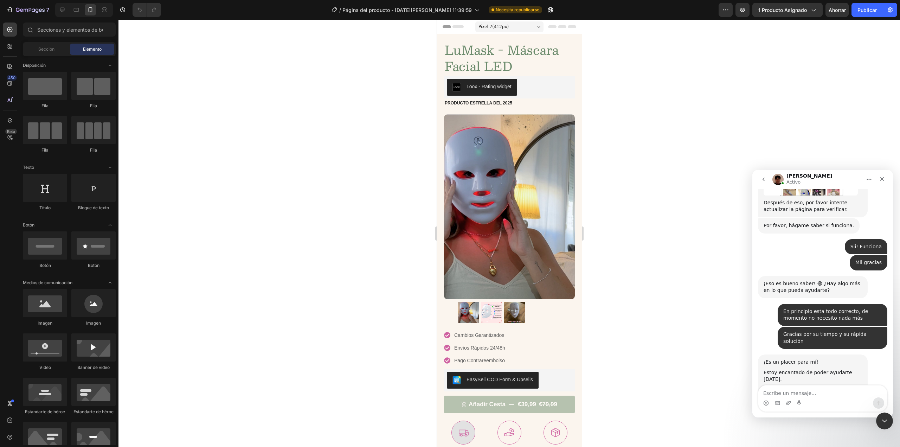
click at [816, 425] on link "[URL][DOMAIN_NAME]" at bounding box center [790, 428] width 55 height 6
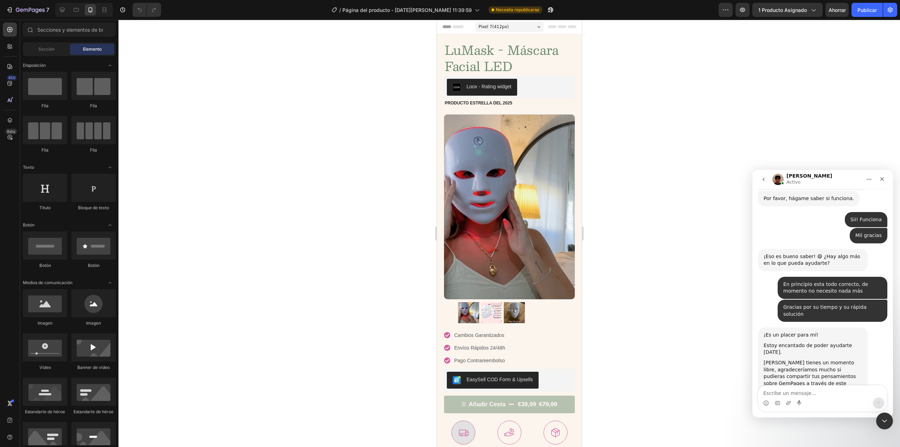
scroll to position [1337, 0]
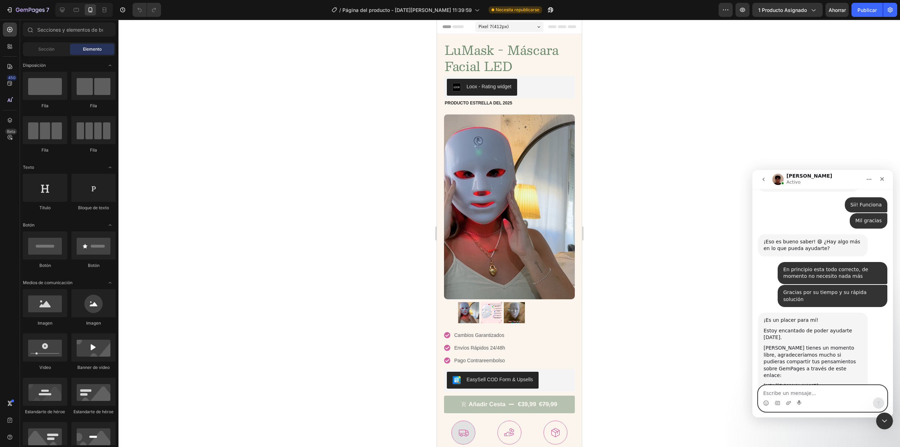
click at [801, 389] on textarea "Escribe un mensaje..." at bounding box center [822, 391] width 129 height 12
type textarea "U"
type textarea "Ya está puesto. Un saludo, buen día"
click at [874, 402] on button "Enviar un mensaje…" at bounding box center [878, 402] width 11 height 11
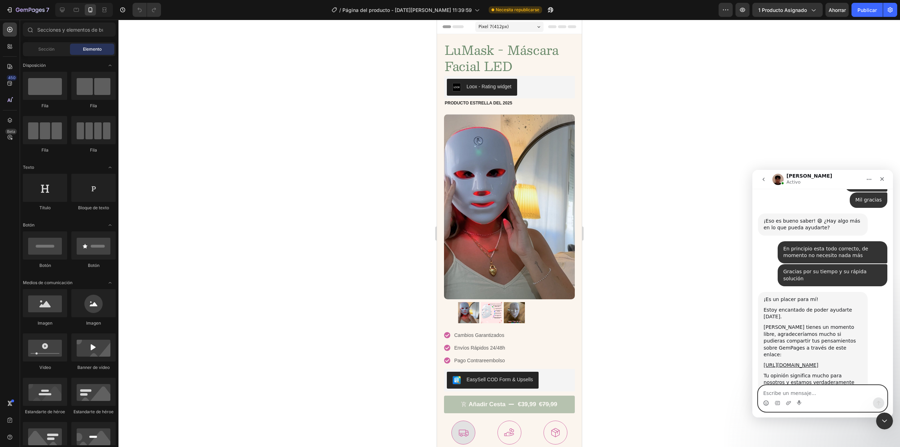
click at [764, 404] on circle "Selector de emoji" at bounding box center [765, 402] width 5 height 5
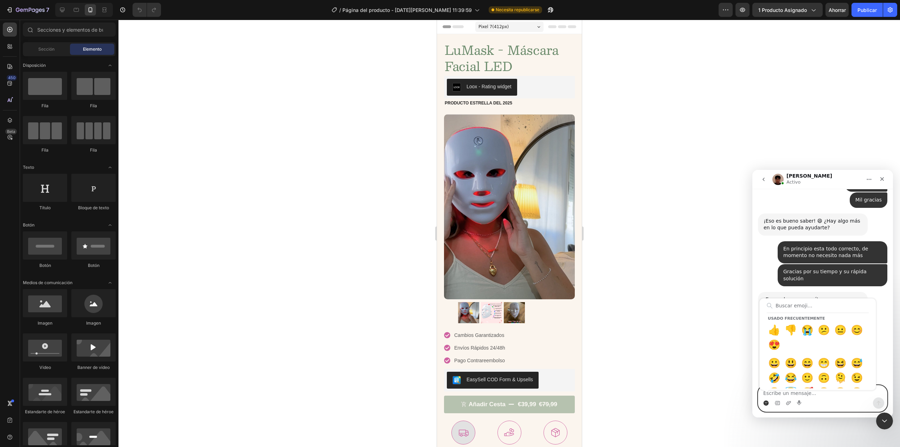
drag, startPoint x: 764, startPoint y: 404, endPoint x: 782, endPoint y: 392, distance: 21.1
click at [765, 402] on icon "Selector de emoji" at bounding box center [766, 402] width 2 height 1
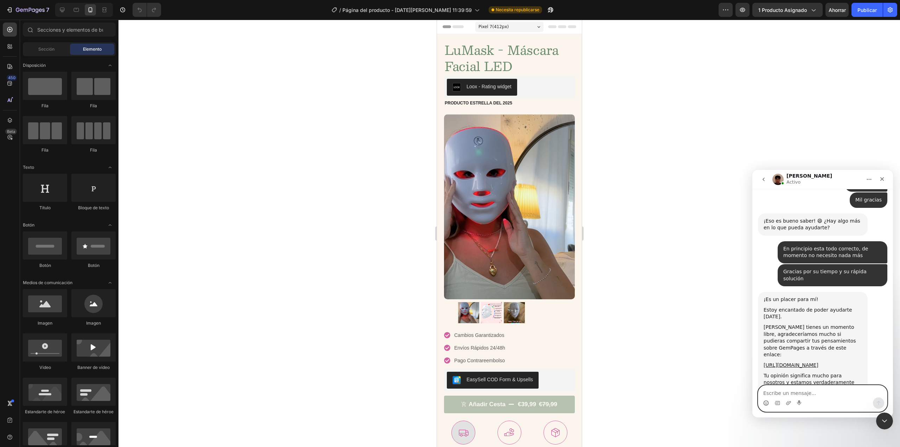
click at [782, 392] on textarea "Escribe un mensaje..." at bounding box center [822, 391] width 129 height 12
click at [766, 404] on icon "Selector de emoji" at bounding box center [765, 403] width 1 height 0
click at [770, 394] on textarea "Escribe un mensaje..." at bounding box center [822, 391] width 129 height 12
click at [766, 401] on circle "Selector de emoji" at bounding box center [765, 402] width 5 height 5
click at [776, 393] on textarea "Escribe un mensaje..." at bounding box center [822, 391] width 129 height 12
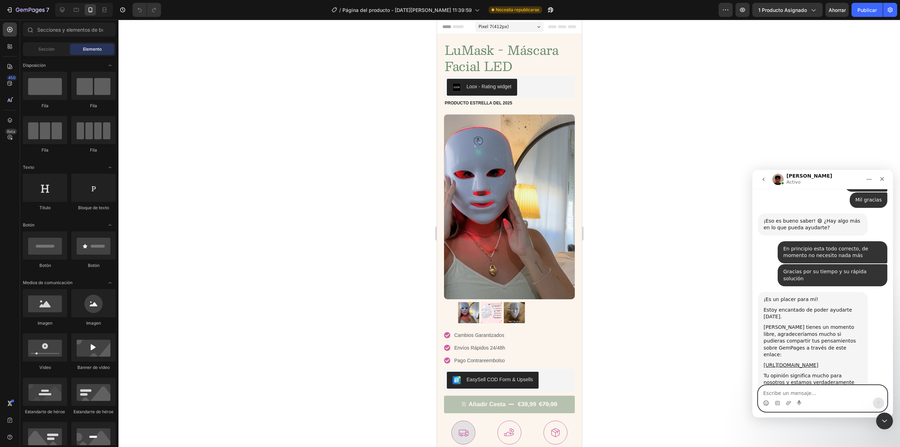
click at [765, 403] on icon "Selector de emoji" at bounding box center [766, 403] width 6 height 6
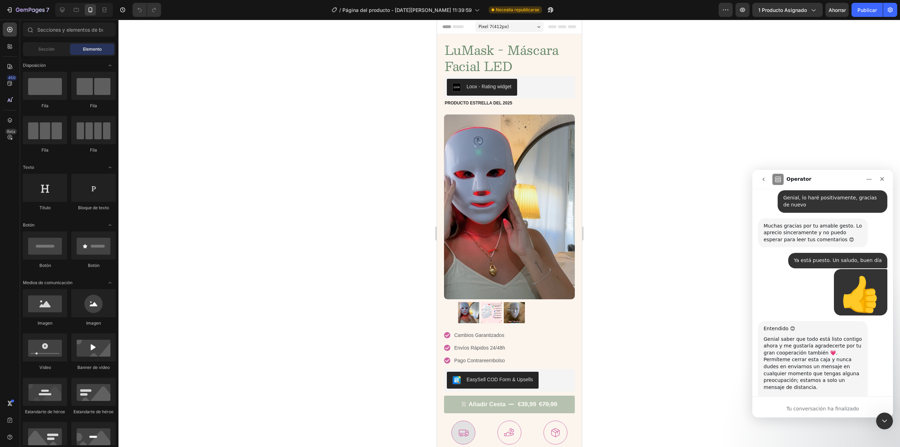
scroll to position [1628, 0]
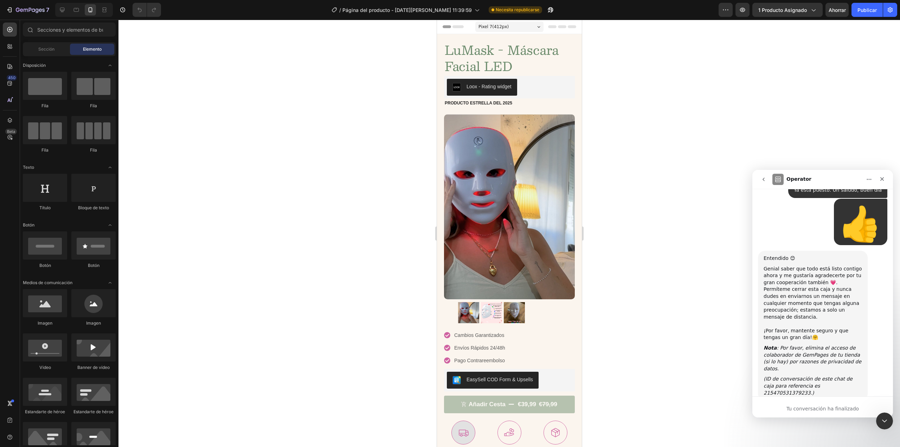
type textarea "Y"
type textarea "Todo genial"
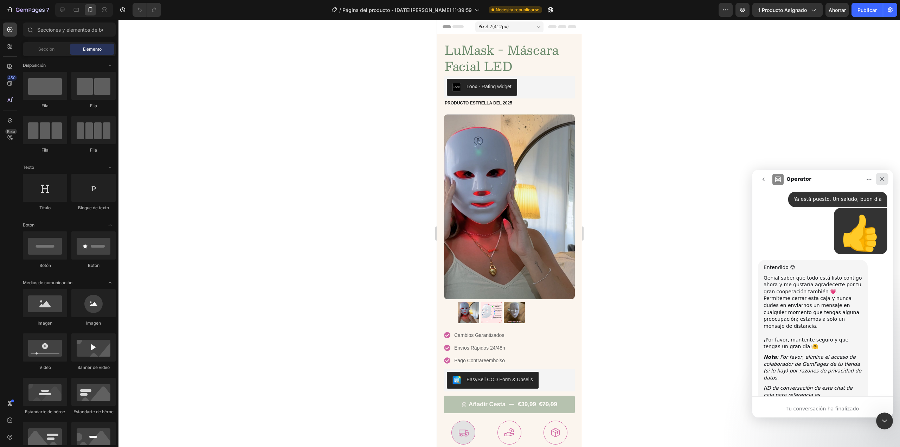
click at [884, 179] on icon "Cerrar" at bounding box center [882, 179] width 6 height 6
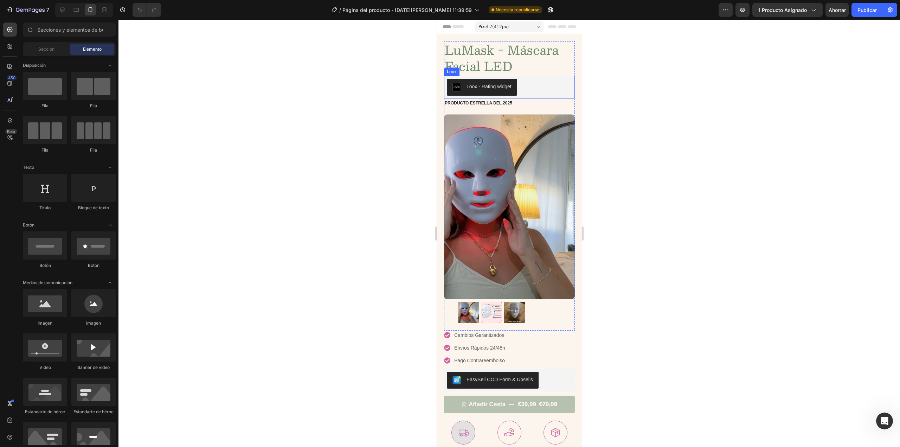
scroll to position [1638, 0]
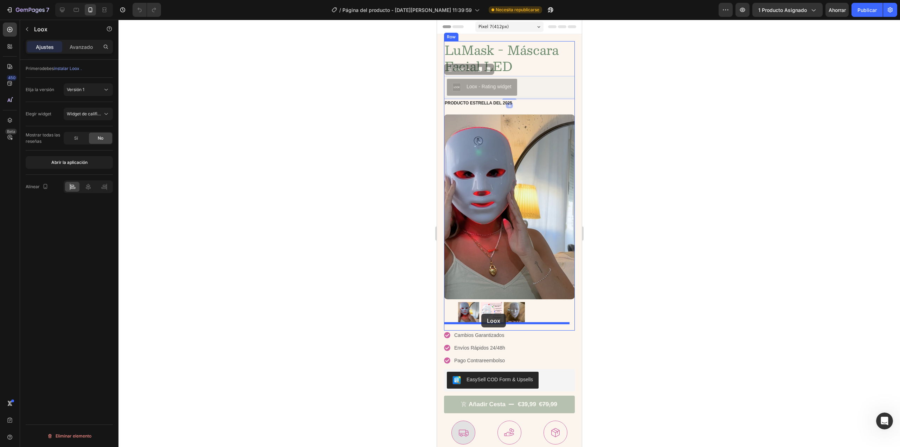
drag, startPoint x: 483, startPoint y: 92, endPoint x: 481, endPoint y: 314, distance: 221.8
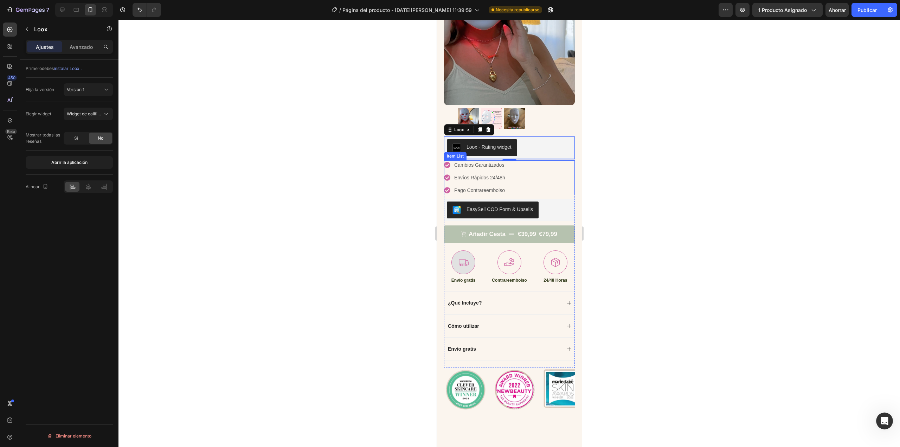
scroll to position [176, 0]
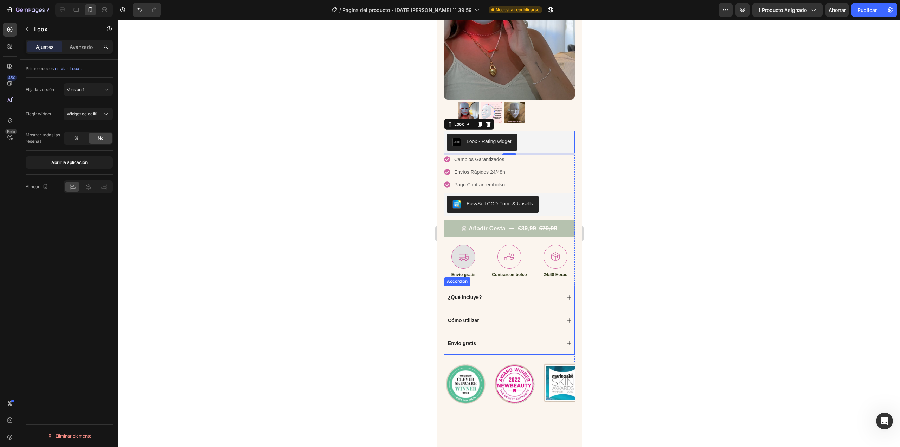
click at [557, 291] on div "¿Qué Incluye?" at bounding box center [509, 296] width 130 height 23
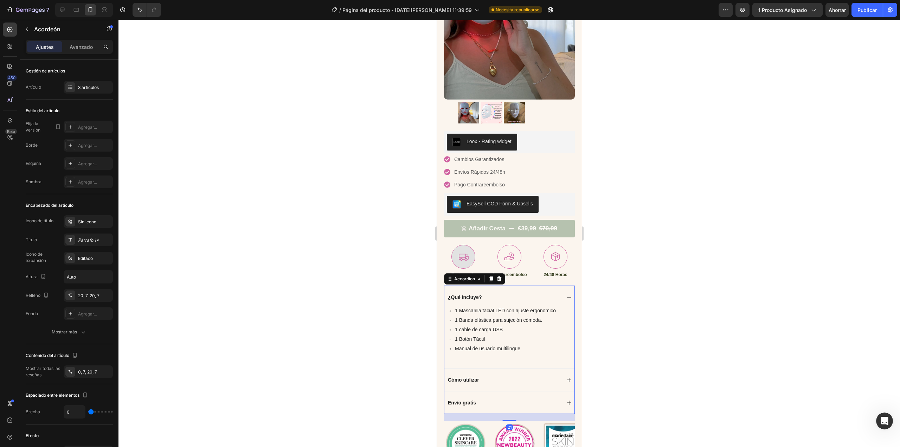
click at [482, 375] on div "Cómo utilizar" at bounding box center [503, 379] width 114 height 8
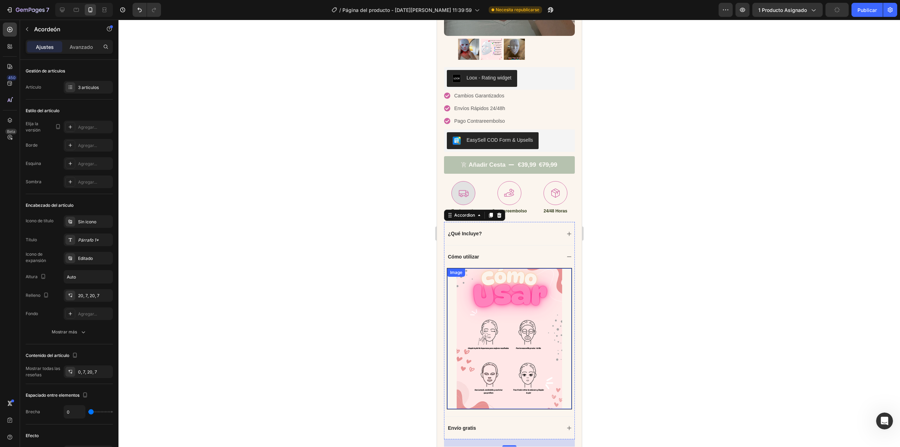
scroll to position [246, 0]
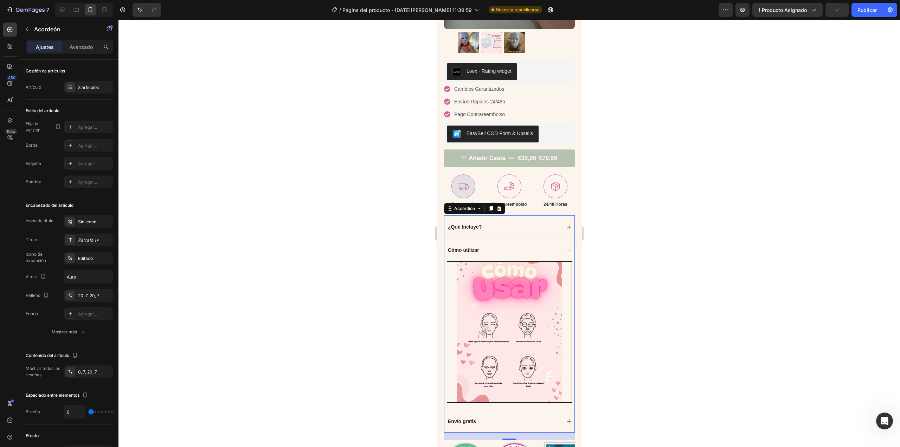
click at [549, 238] on div "Cómo utilizar" at bounding box center [509, 249] width 130 height 23
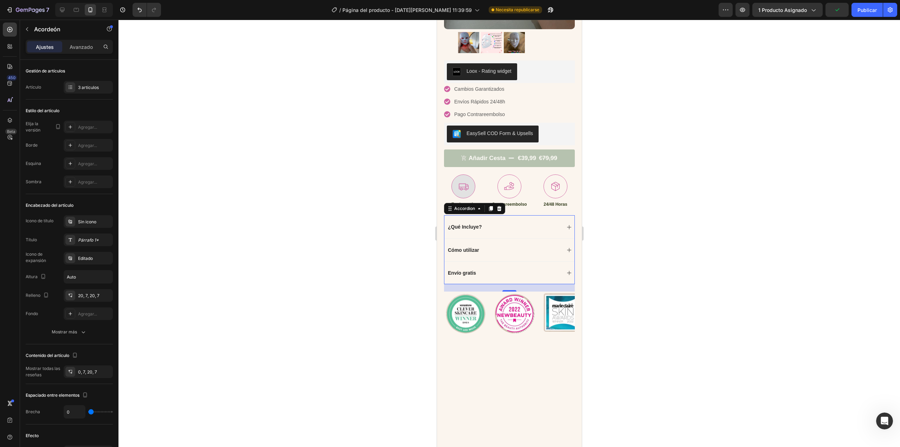
click at [480, 269] on div "Envío gratis" at bounding box center [503, 273] width 114 height 8
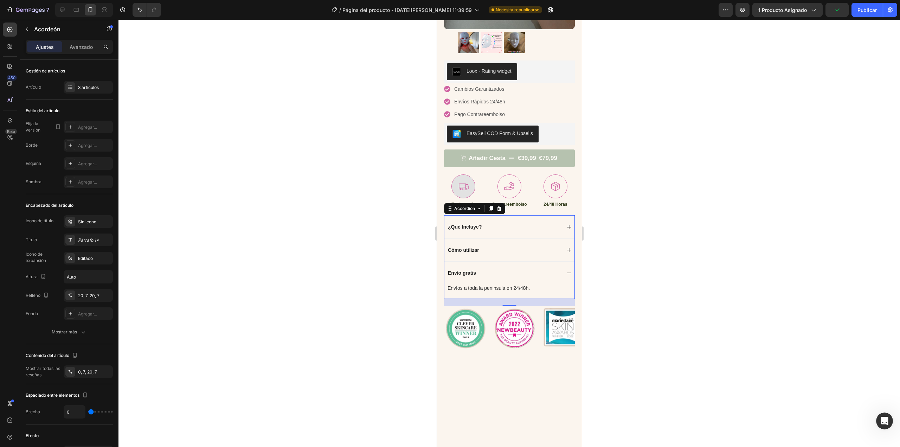
click at [480, 269] on div "Envío gratis" at bounding box center [503, 273] width 114 height 8
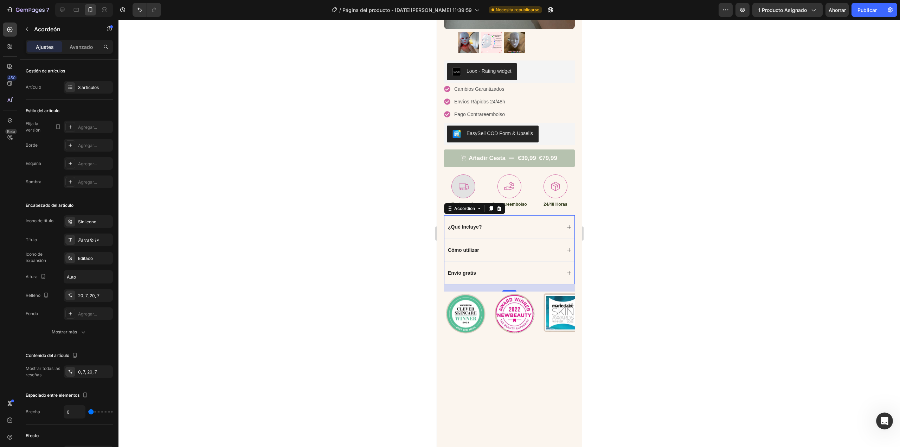
click at [474, 224] on p "¿Qué Incluye?" at bounding box center [464, 227] width 34 height 6
click at [548, 222] on div "¿Qué Incluye?" at bounding box center [503, 226] width 114 height 8
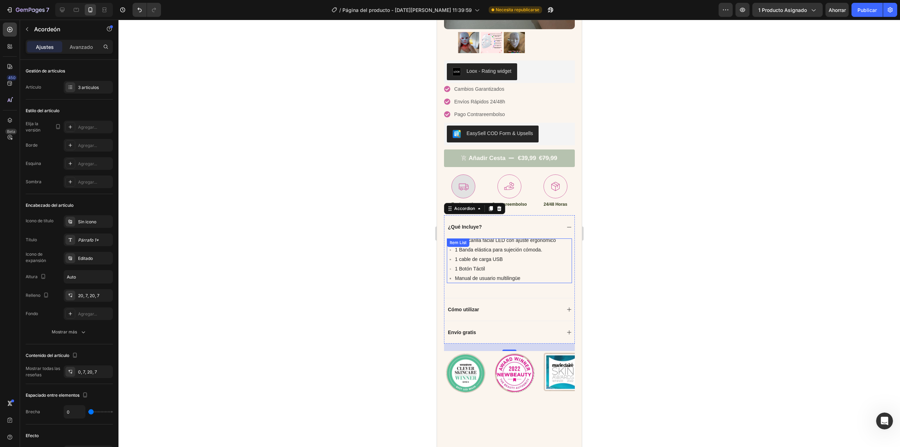
click at [488, 237] on p "1 Mascarilla facial LED con ajuste ergonómico" at bounding box center [504, 240] width 101 height 7
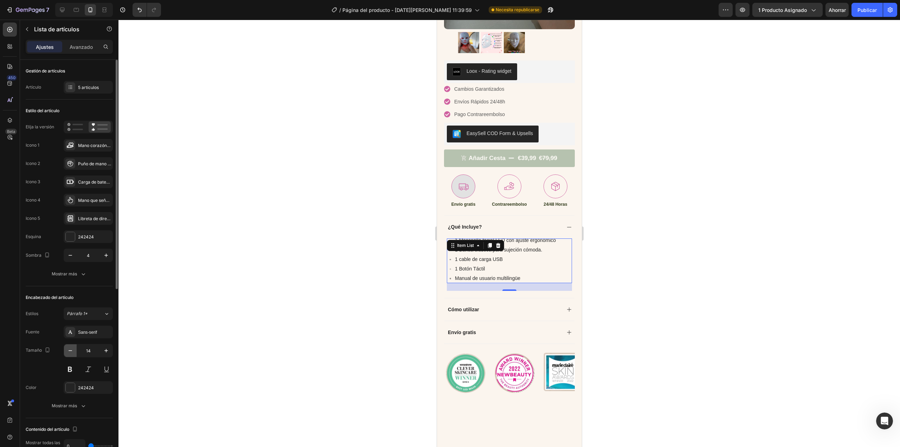
drag, startPoint x: 70, startPoint y: 348, endPoint x: 67, endPoint y: 349, distance: 3.6
click at [70, 348] on icon "button" at bounding box center [70, 350] width 7 height 7
type input "13"
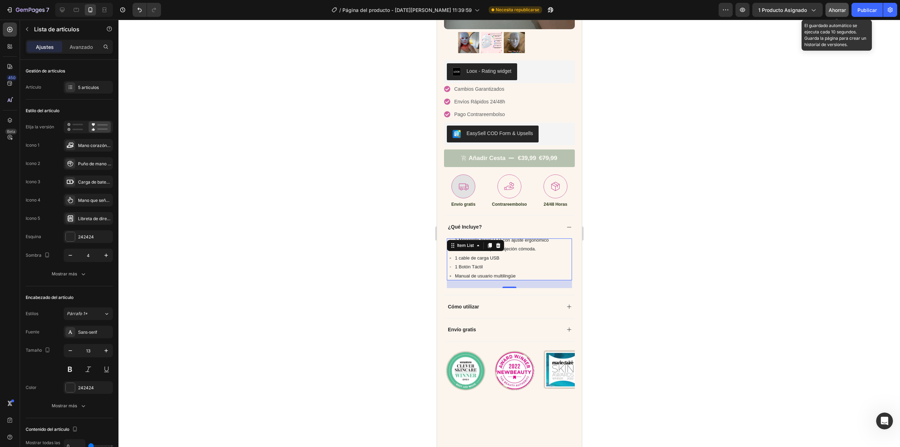
click at [835, 9] on font "Ahorrar" at bounding box center [836, 10] width 17 height 6
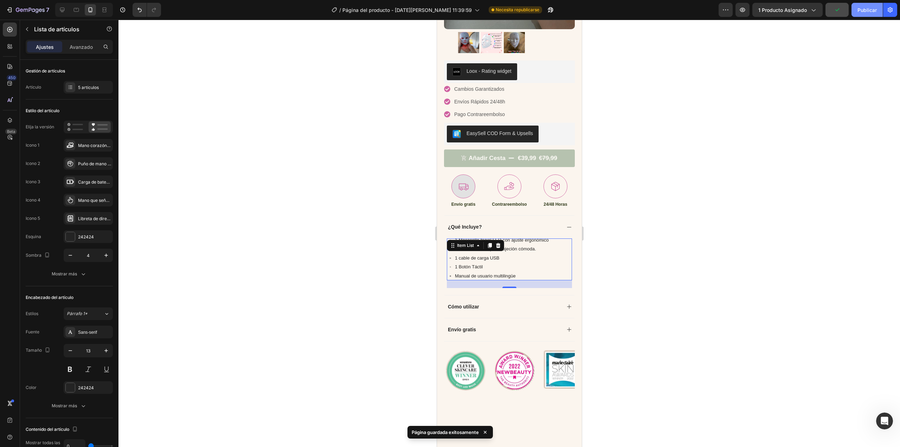
click at [859, 6] on font "Publicar" at bounding box center [866, 9] width 19 height 7
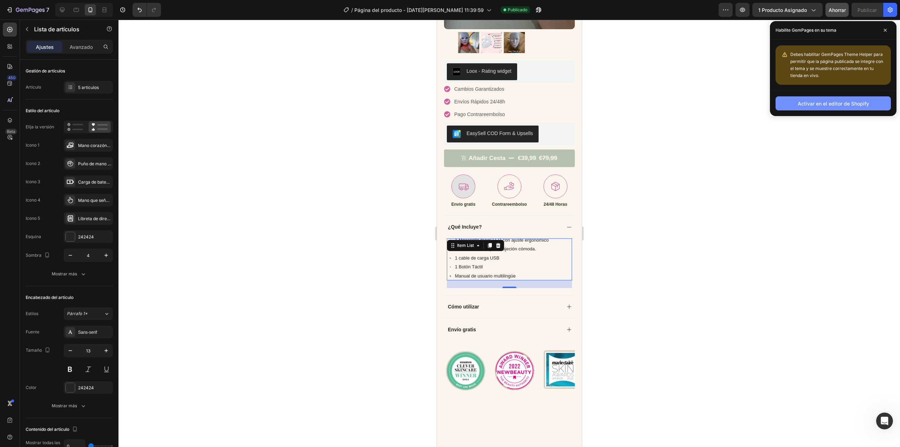
click at [850, 101] on font "Activar en el editor de Shopify" at bounding box center [833, 104] width 71 height 6
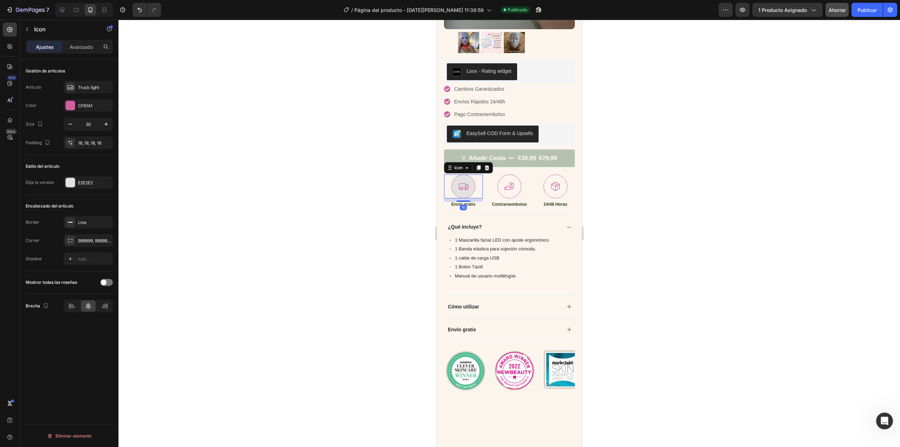
click at [456, 179] on div at bounding box center [463, 186] width 24 height 24
click at [90, 87] on font "Luz de camión" at bounding box center [92, 87] width 29 height 5
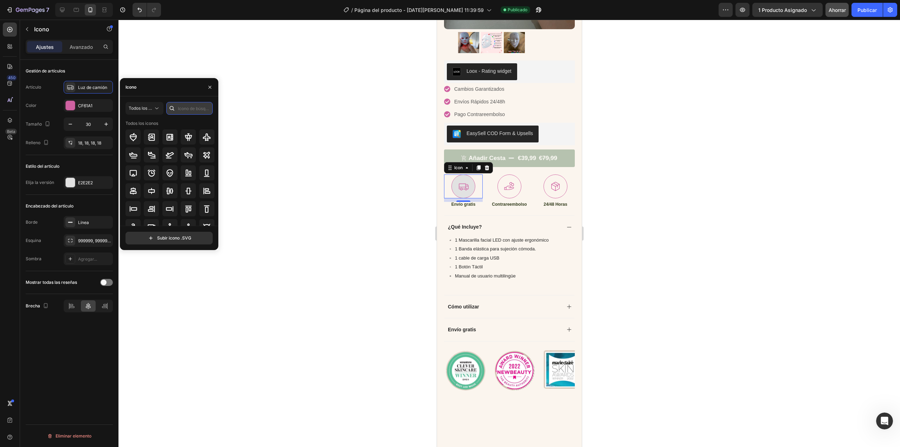
click at [188, 109] on input "text" at bounding box center [189, 108] width 46 height 13
type input "truck"
click at [188, 174] on icon at bounding box center [188, 173] width 8 height 8
click at [92, 107] on font "CF61A1" at bounding box center [85, 105] width 14 height 5
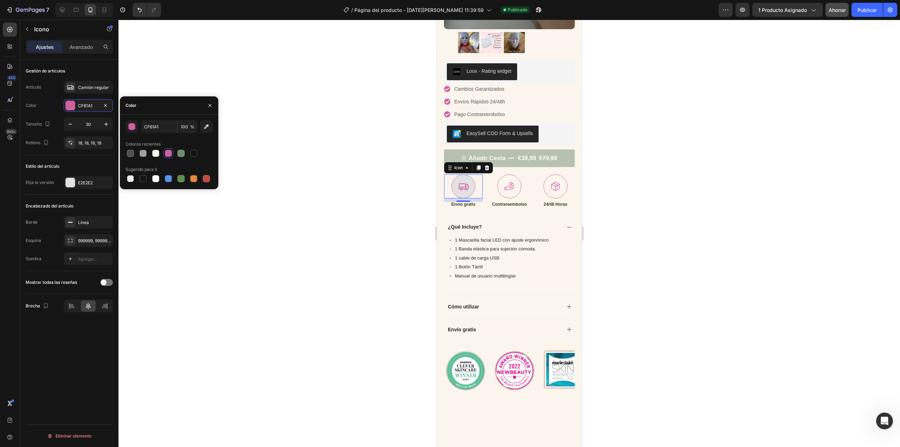
click at [171, 152] on div at bounding box center [168, 153] width 7 height 7
click at [272, 146] on div at bounding box center [508, 233] width 781 height 427
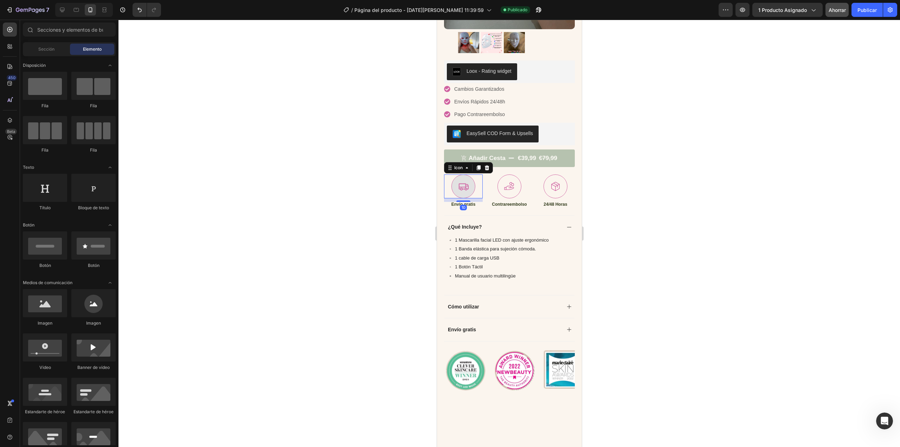
click at [469, 181] on div at bounding box center [463, 186] width 24 height 24
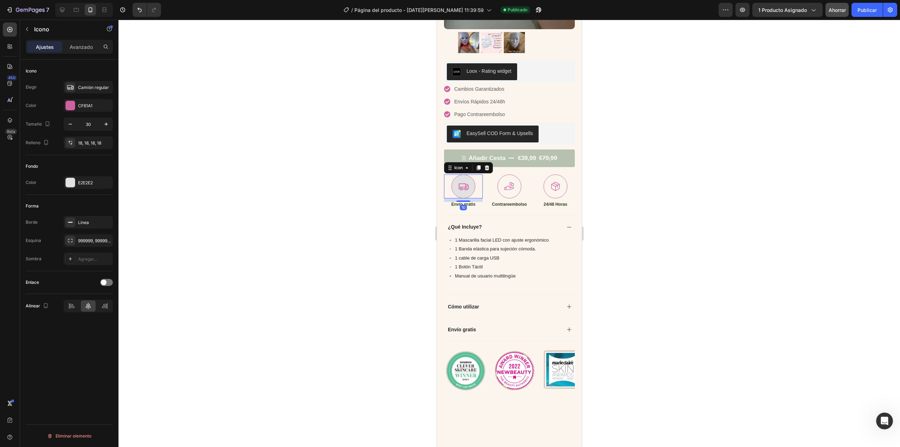
click at [473, 183] on div at bounding box center [463, 186] width 24 height 24
click at [90, 51] on div "Avanzado" at bounding box center [81, 46] width 35 height 11
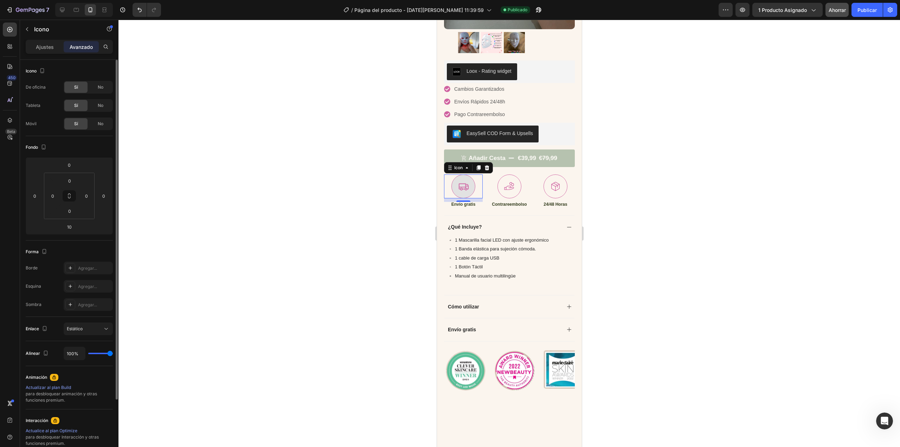
scroll to position [81, 0]
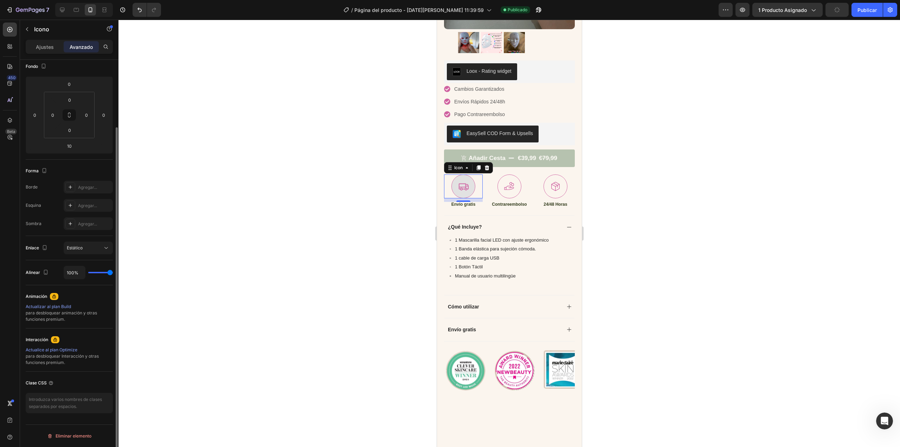
click at [44, 53] on div "Ajustes Avanzado" at bounding box center [69, 47] width 87 height 14
click at [44, 46] on font "Ajustes" at bounding box center [45, 47] width 18 height 6
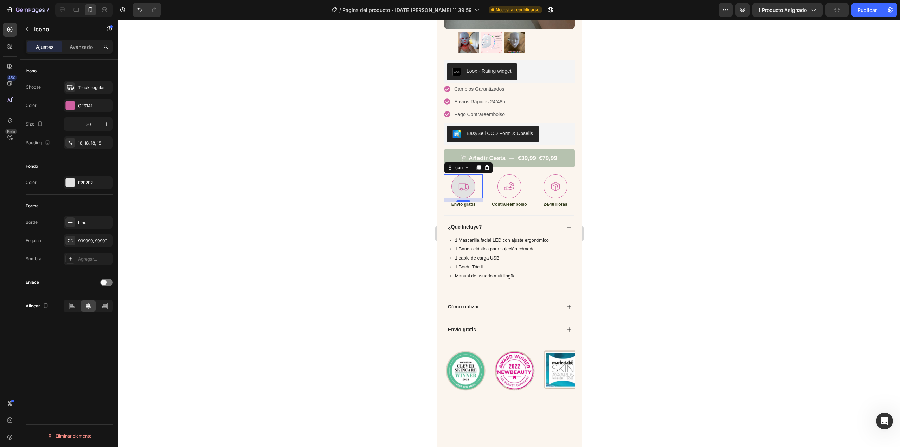
scroll to position [0, 0]
click at [90, 189] on div "Fondo Color E2E2E2" at bounding box center [69, 175] width 87 height 40
click at [89, 187] on div "E2E2E2" at bounding box center [88, 182] width 49 height 13
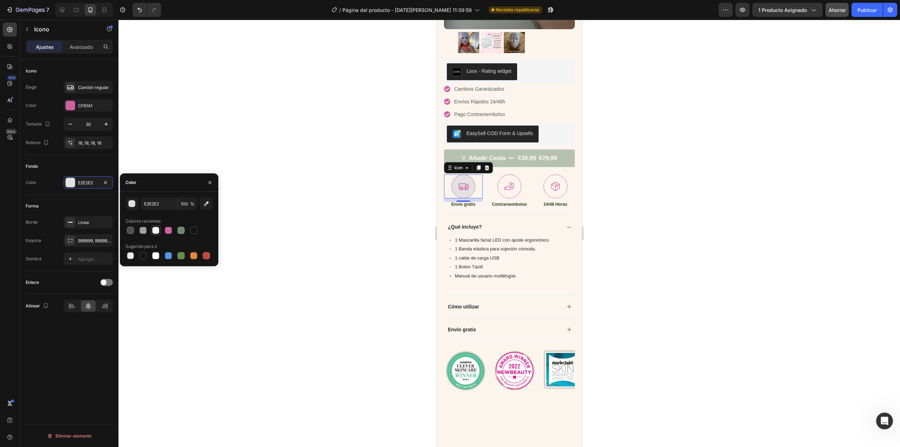
click at [153, 231] on div at bounding box center [155, 230] width 7 height 7
type input "FBF5EE"
click at [645, 182] on div at bounding box center [508, 233] width 781 height 427
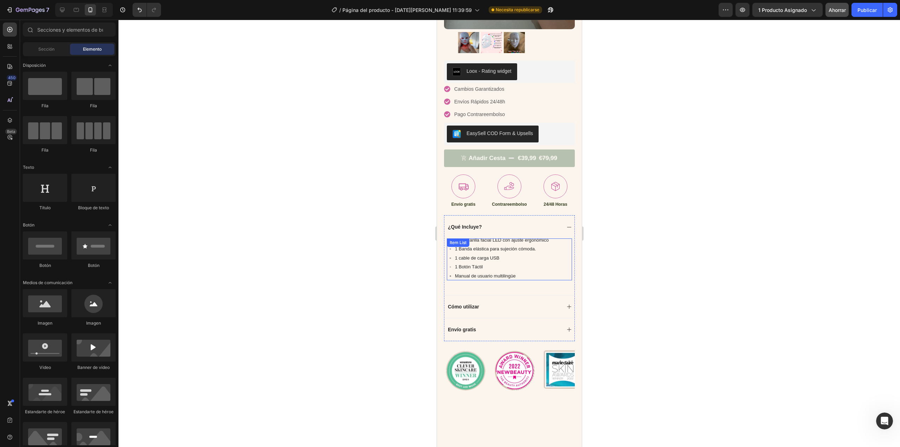
click at [449, 253] on div "1 cable de carga USB" at bounding box center [499, 257] width 100 height 9
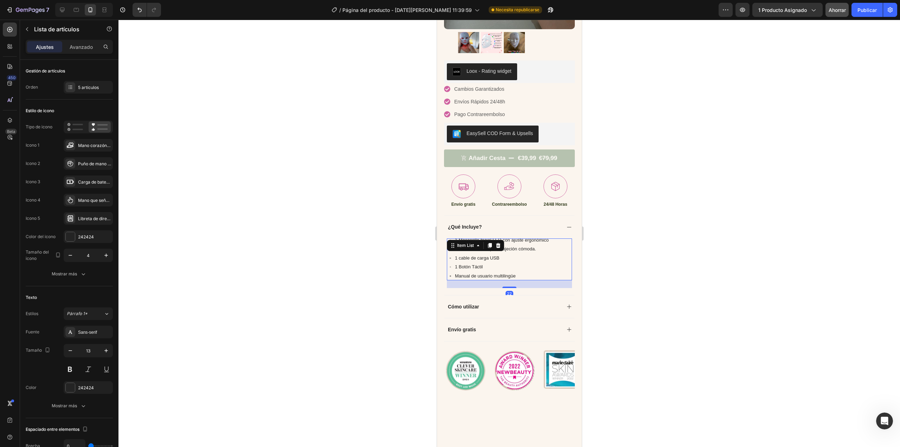
click at [450, 244] on div "1 Banda elástica para sujeción cómoda." at bounding box center [499, 248] width 100 height 9
click at [489, 254] on p "1 cable de carga USB" at bounding box center [501, 257] width 94 height 7
click at [451, 235] on div "1 Mascarilla facial LED con ajuste ergonómico" at bounding box center [499, 239] width 100 height 9
click at [535, 237] on p "1 Mascarilla facial LED con ajuste ergonómico" at bounding box center [501, 240] width 94 height 7
click at [72, 142] on icon at bounding box center [70, 145] width 7 height 7
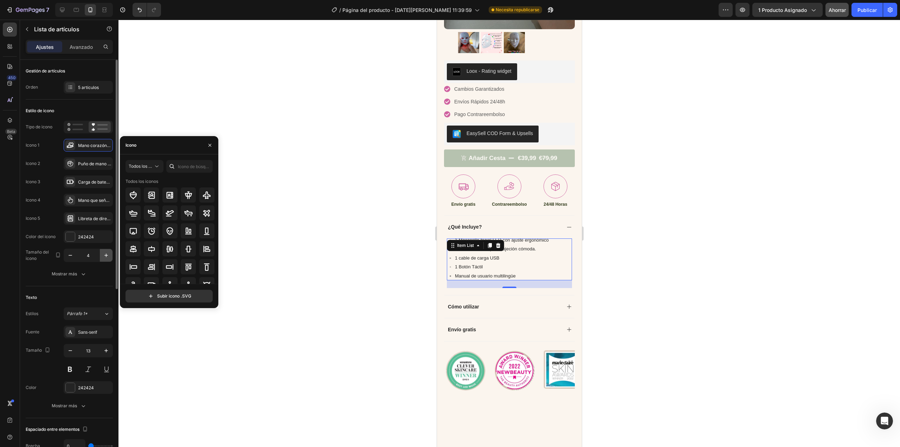
click at [105, 258] on icon "button" at bounding box center [106, 255] width 7 height 7
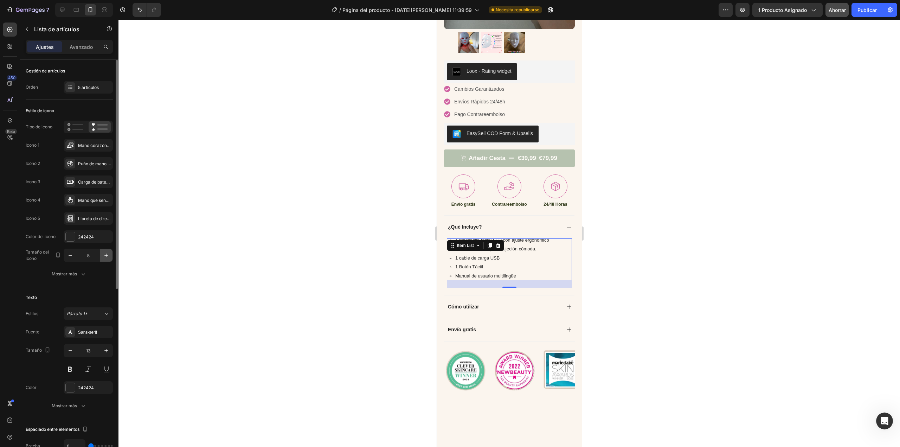
click at [105, 258] on icon "button" at bounding box center [106, 255] width 7 height 7
click at [106, 258] on icon "button" at bounding box center [106, 255] width 7 height 7
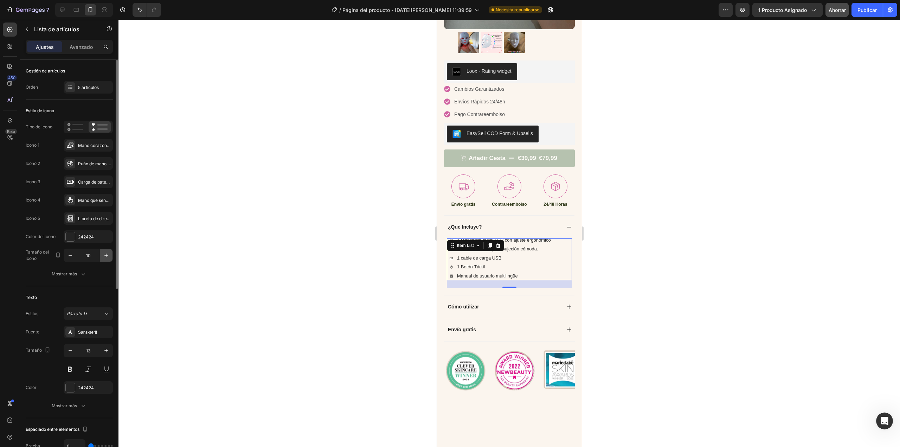
click at [106, 258] on icon "button" at bounding box center [106, 255] width 7 height 7
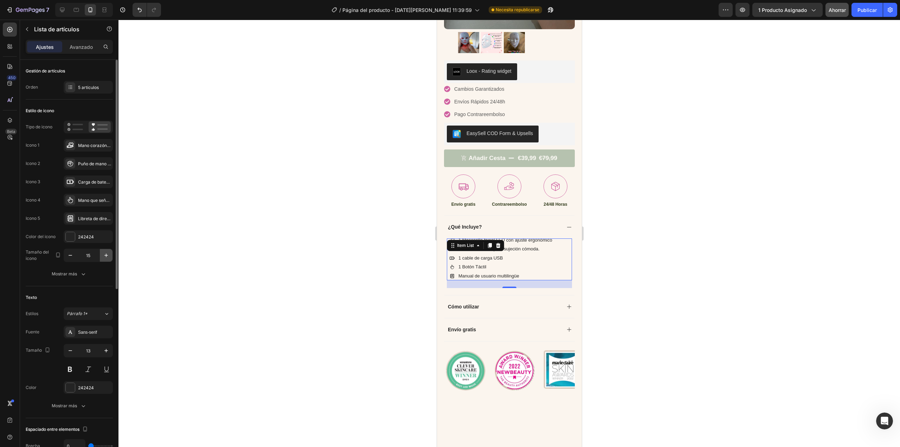
click at [106, 258] on icon "button" at bounding box center [106, 255] width 7 height 7
type input "17"
click at [89, 217] on font "Libreta de direcciones en negrita" at bounding box center [110, 218] width 65 height 5
click at [149, 176] on div at bounding box center [508, 233] width 781 height 427
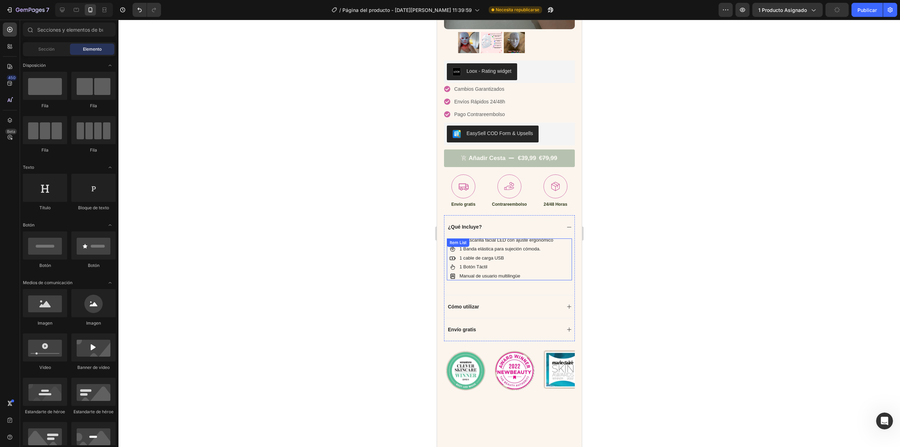
click at [486, 238] on div "1 Mascarilla facial LED con ajuste ergonómico 1 Banda elástica para sujeción có…" at bounding box center [508, 259] width 125 height 42
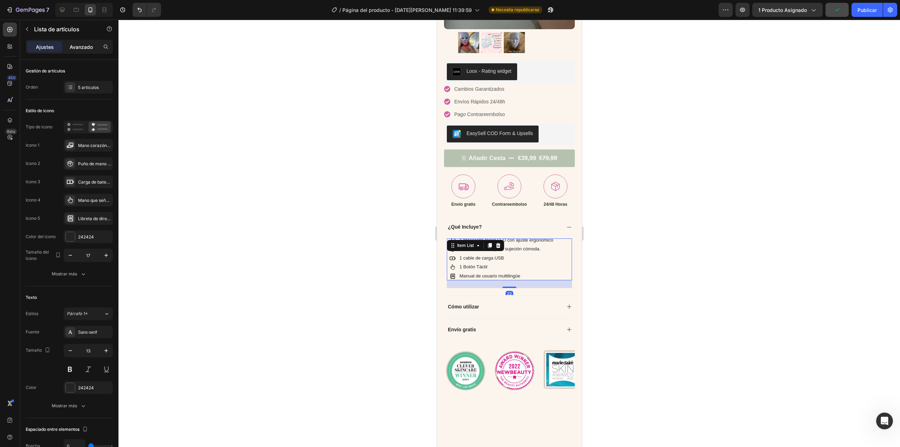
click at [77, 46] on font "Avanzado" at bounding box center [81, 47] width 23 height 6
type input "100%"
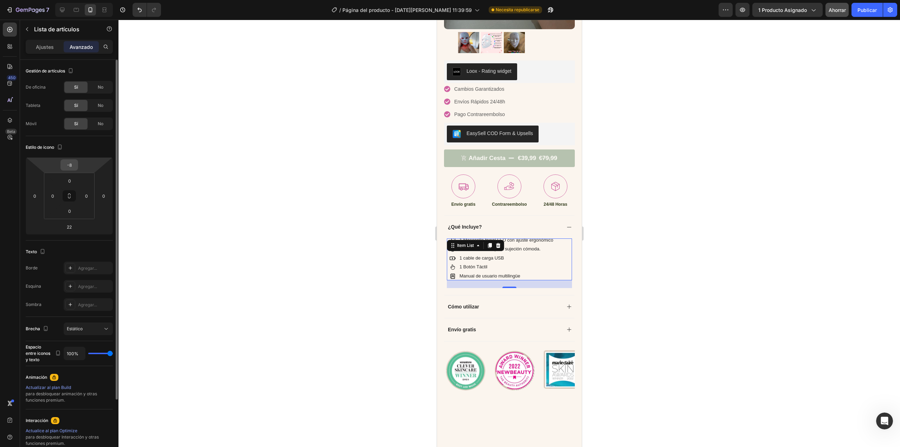
click at [71, 166] on input "-8" at bounding box center [69, 165] width 14 height 11
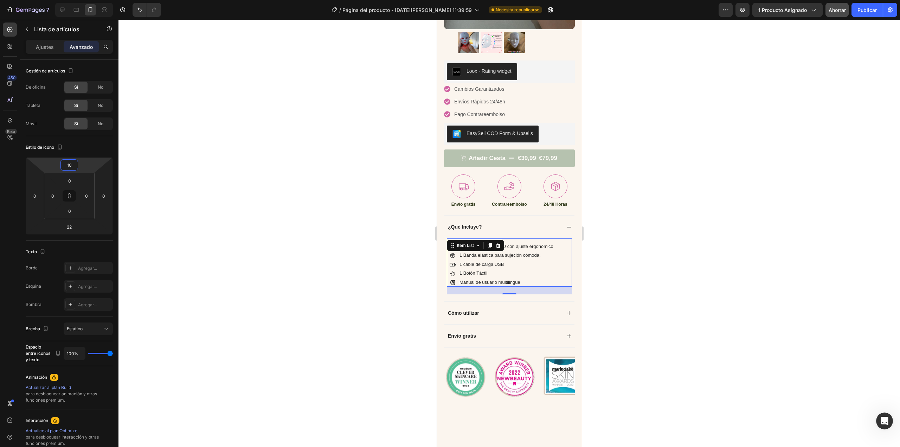
type input "10"
click at [140, 164] on div at bounding box center [508, 233] width 781 height 427
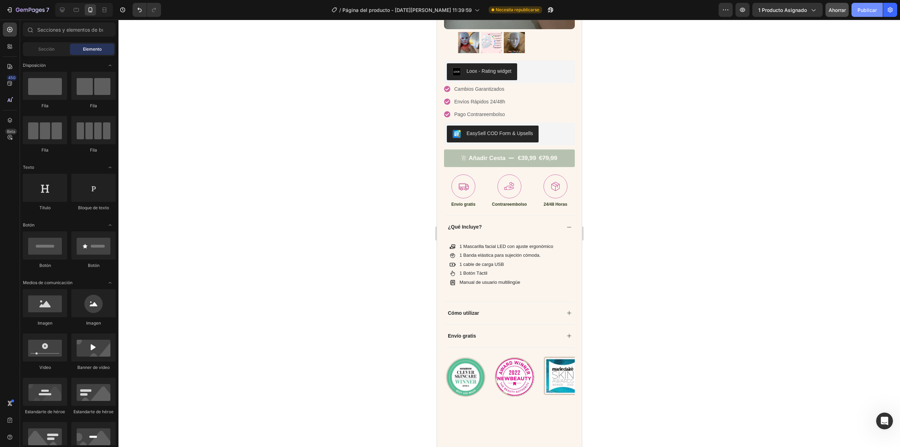
click at [872, 9] on font "Publicar" at bounding box center [866, 10] width 19 height 6
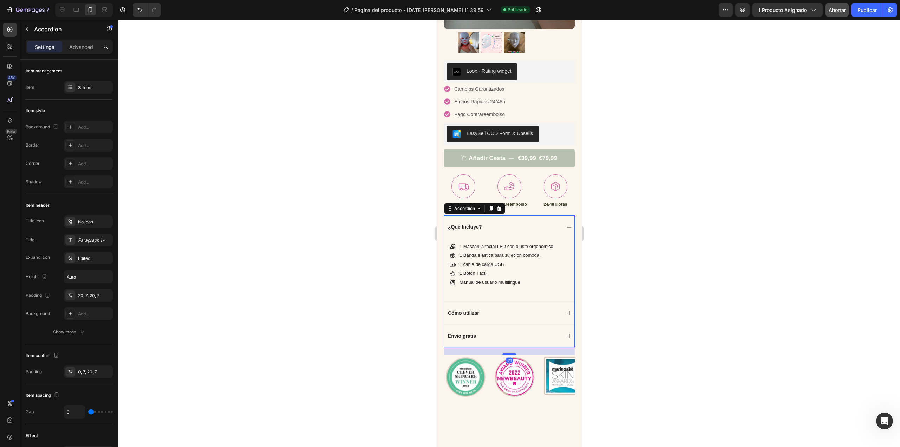
click at [476, 331] on div "Envío gratis" at bounding box center [461, 335] width 30 height 8
click at [566, 333] on icon at bounding box center [569, 336] width 6 height 6
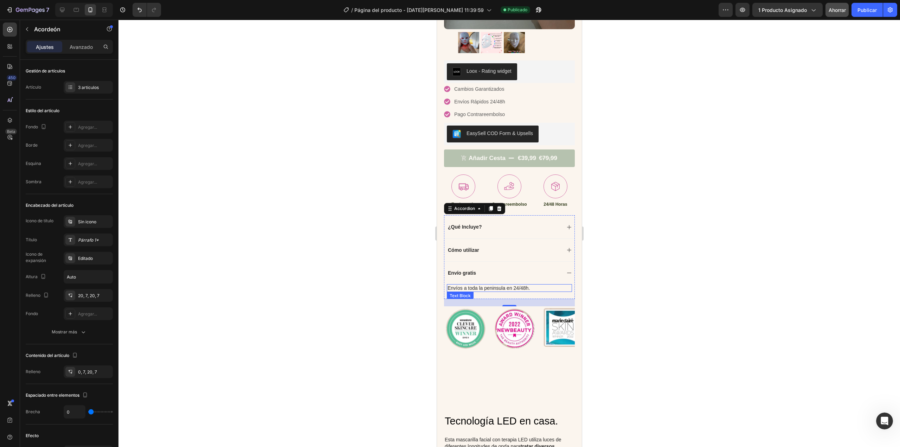
click at [491, 285] on p "Envíos a toda la peninsula en 24/48h." at bounding box center [509, 288] width 124 height 6
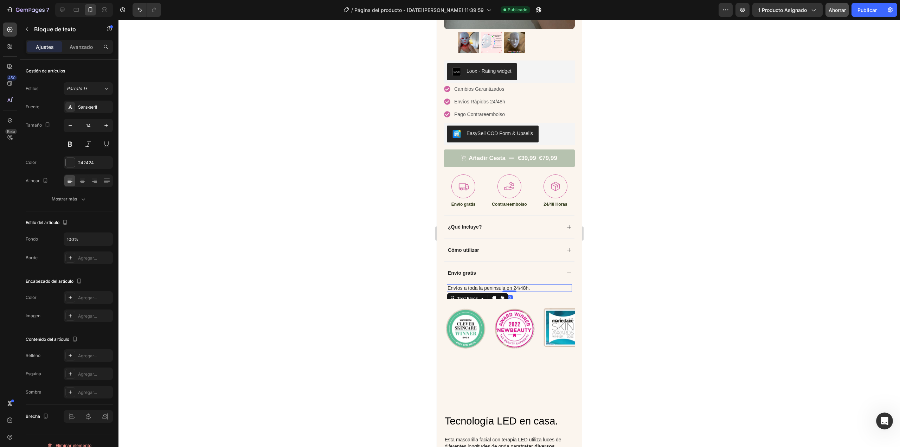
click at [492, 285] on p "Envíos a toda la peninsula en 24/48h." at bounding box center [509, 288] width 124 height 6
click at [595, 286] on div at bounding box center [508, 233] width 781 height 427
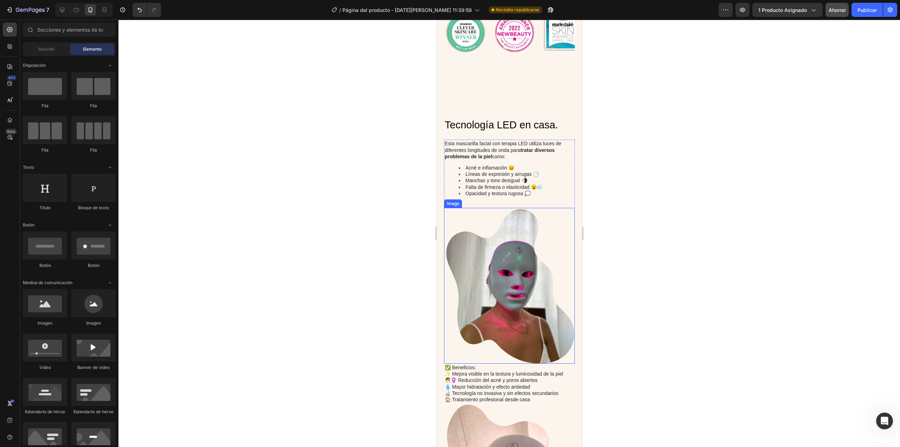
scroll to position [598, 0]
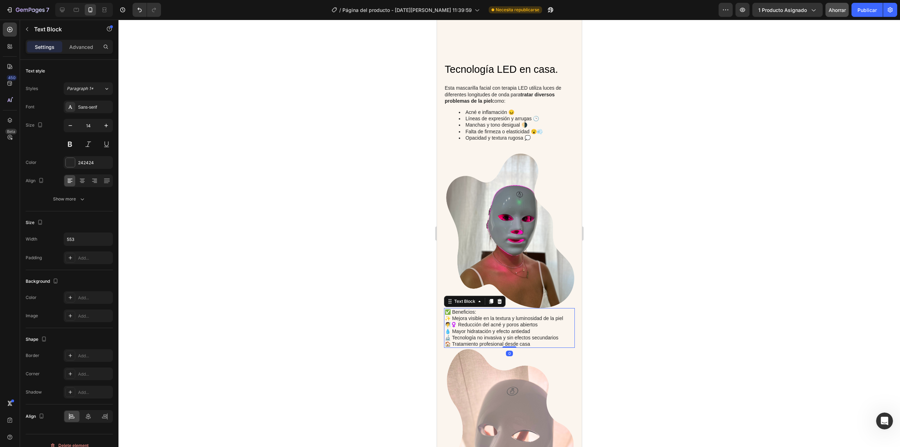
click at [458, 315] on p "✨ Mejora visible en la textura y luminosidad de la piel 🧖♀️ Reducción del acné …" at bounding box center [508, 331] width 129 height 32
click at [863, 14] on button "Publicar" at bounding box center [866, 10] width 31 height 14
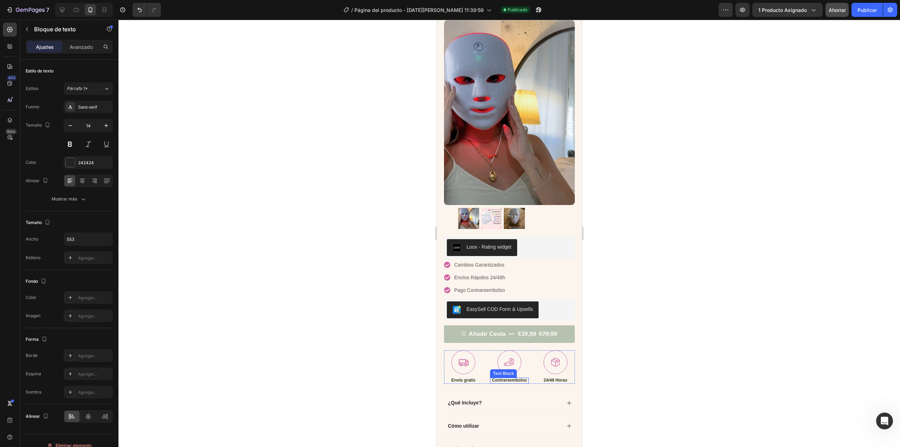
scroll to position [0, 0]
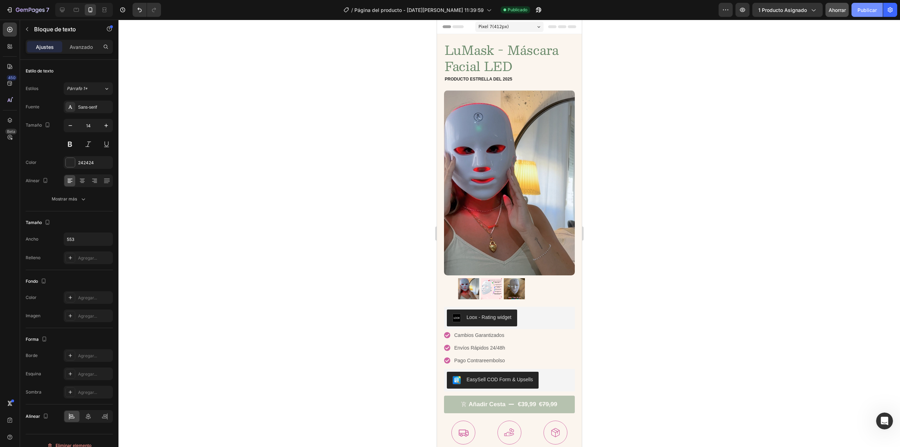
click at [867, 8] on font "Publicar" at bounding box center [866, 10] width 19 height 6
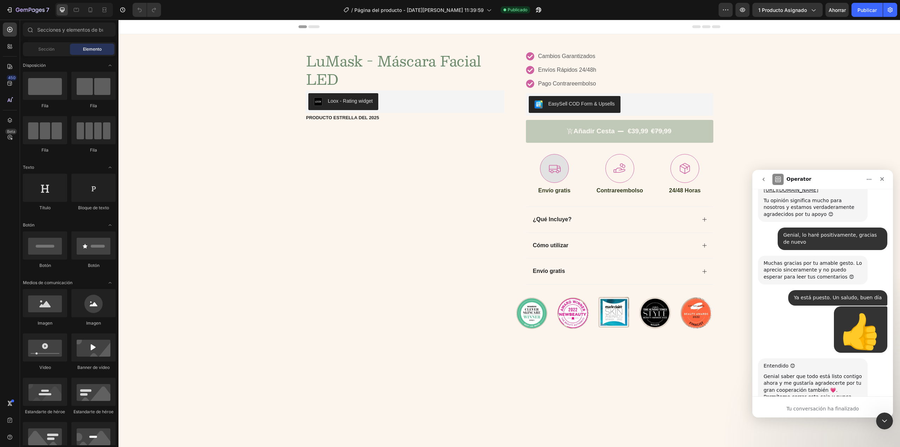
scroll to position [1570, 0]
